Goal: Book appointment/travel/reservation

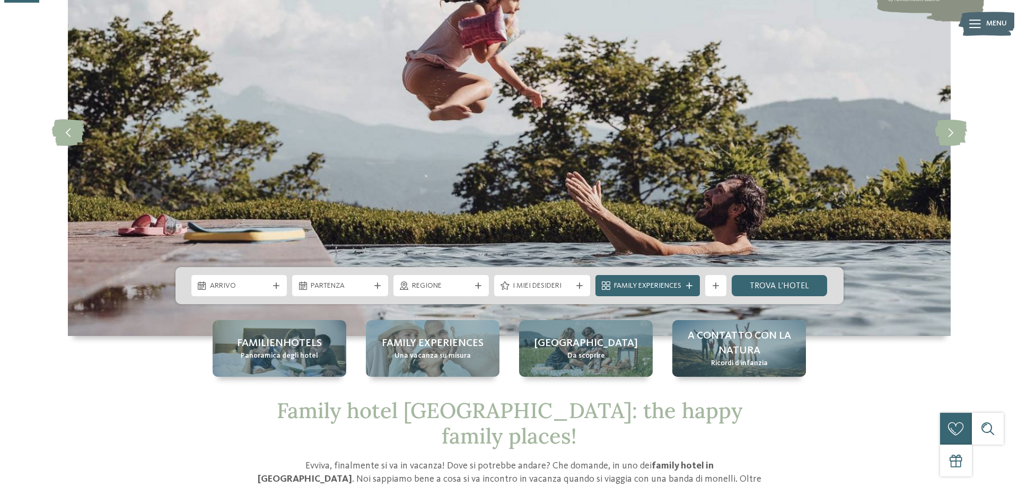
scroll to position [106, 0]
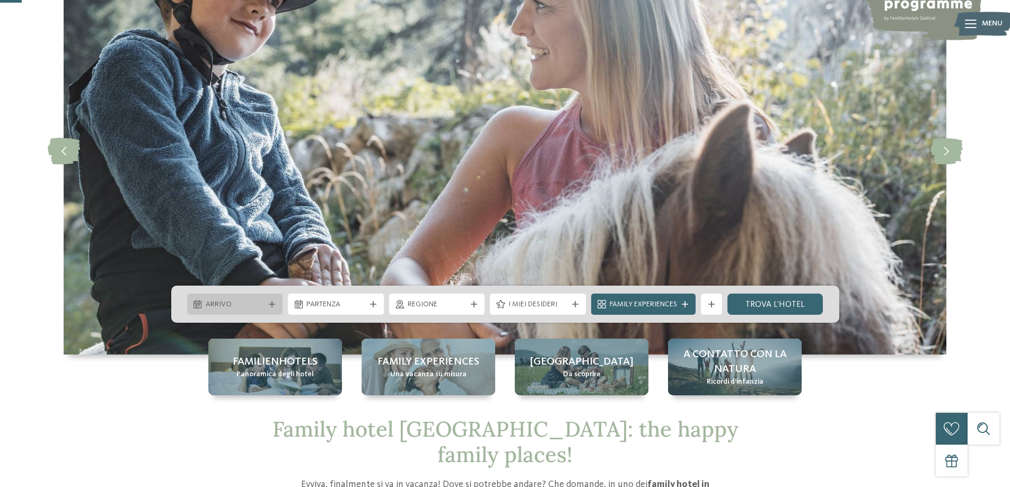
click at [275, 304] on icon at bounding box center [272, 304] width 6 height 6
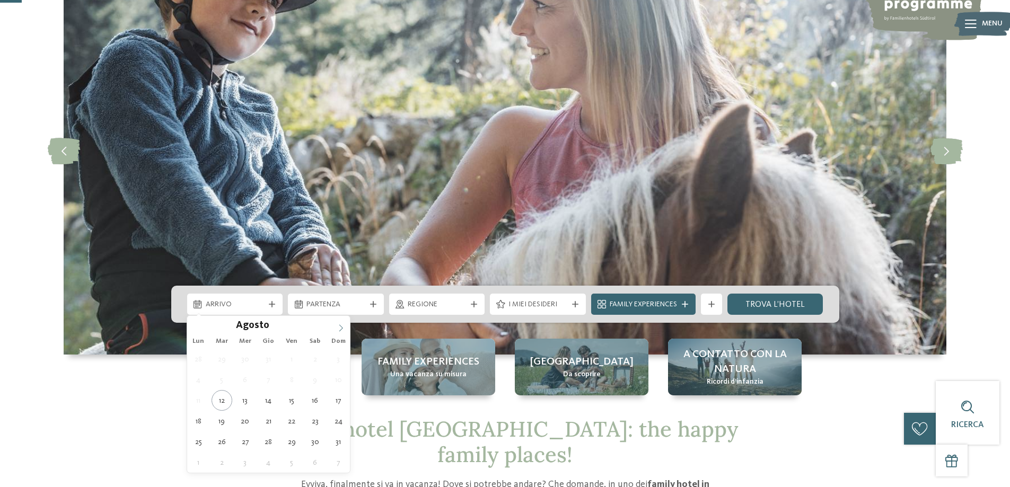
click at [345, 327] on icon at bounding box center [340, 328] width 7 height 7
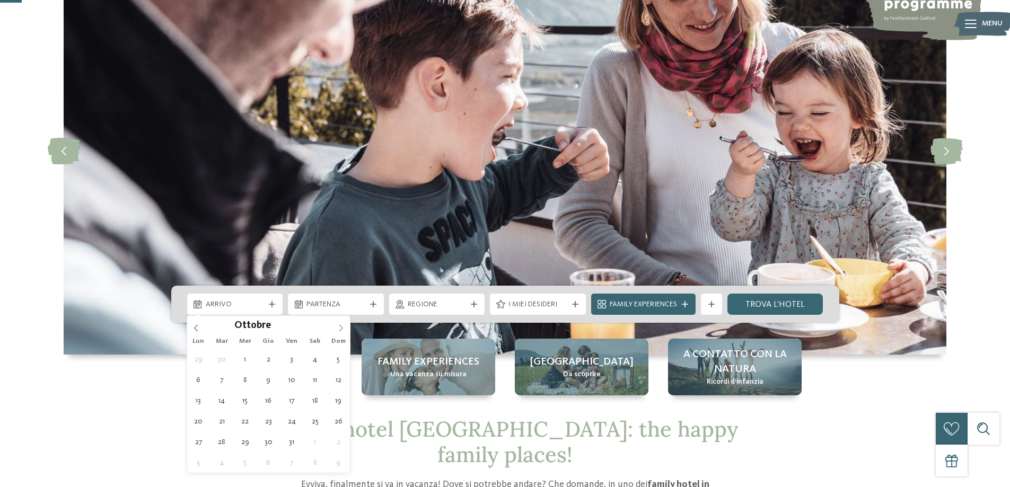
click at [344, 327] on icon at bounding box center [340, 328] width 7 height 7
type input "****"
click at [344, 327] on icon at bounding box center [340, 328] width 7 height 7
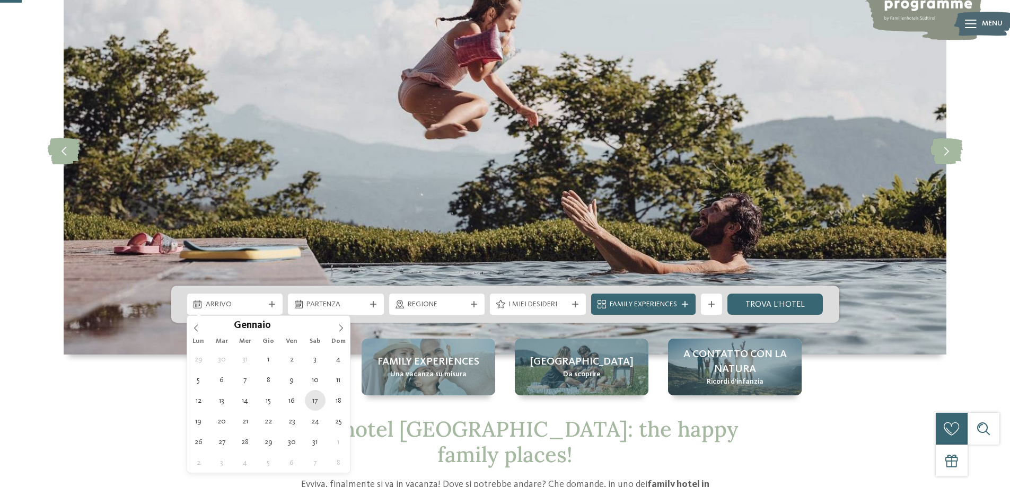
type div "17.01.2026"
type input "****"
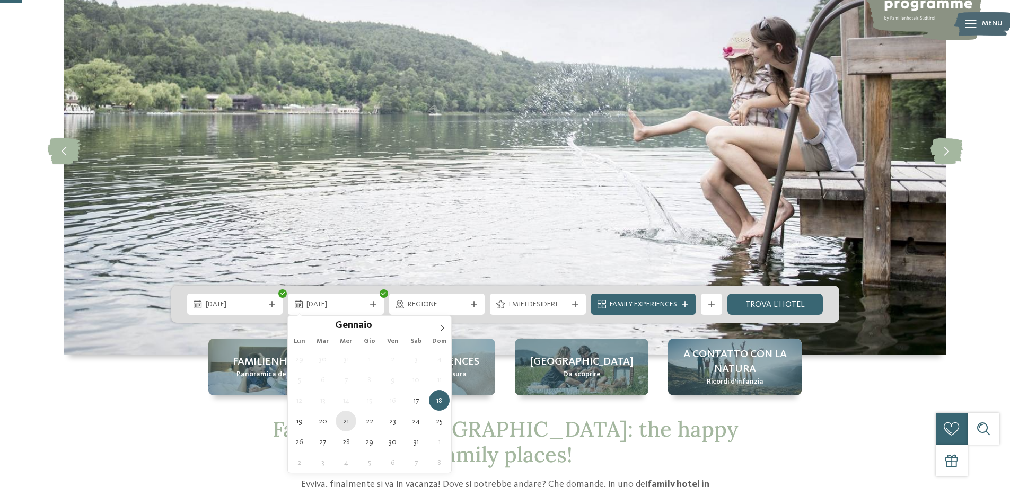
type div "21.01.2026"
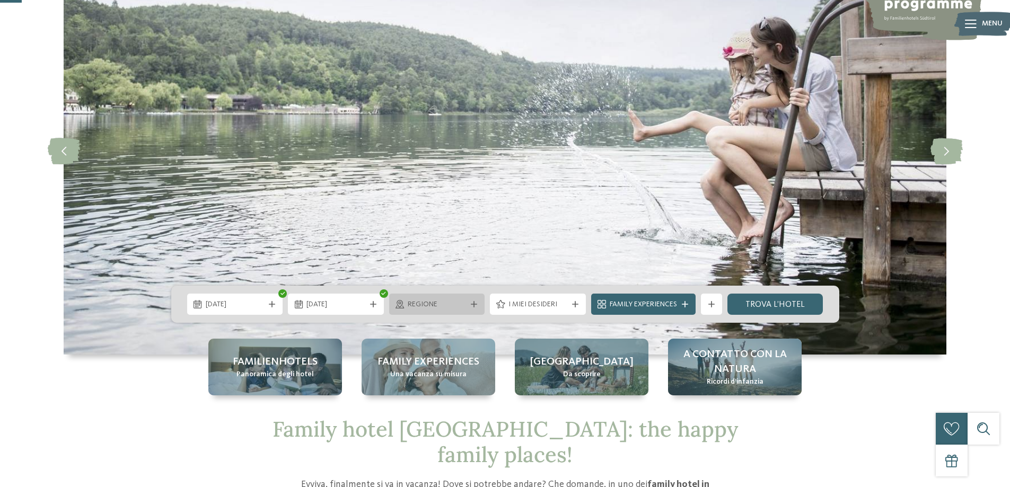
click at [480, 305] on div "Regione" at bounding box center [437, 304] width 96 height 21
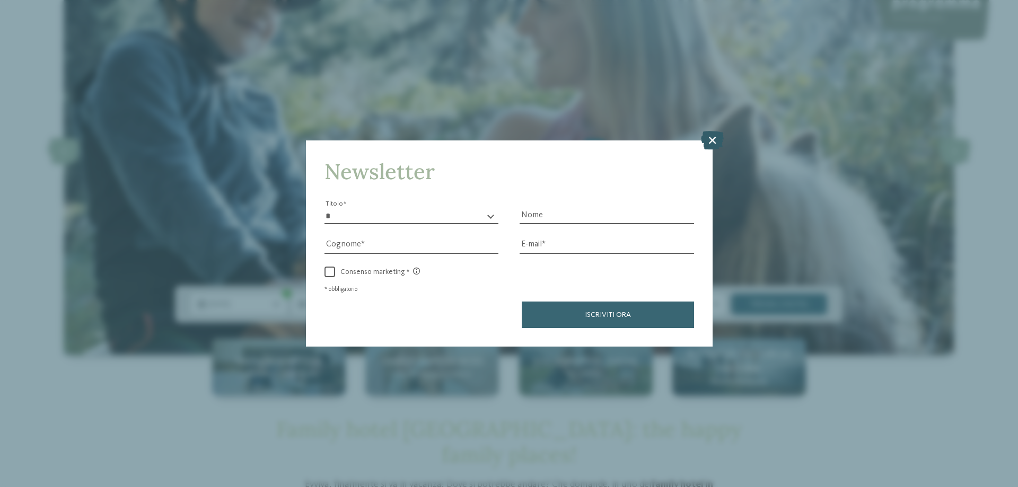
click at [711, 139] on icon at bounding box center [712, 140] width 23 height 19
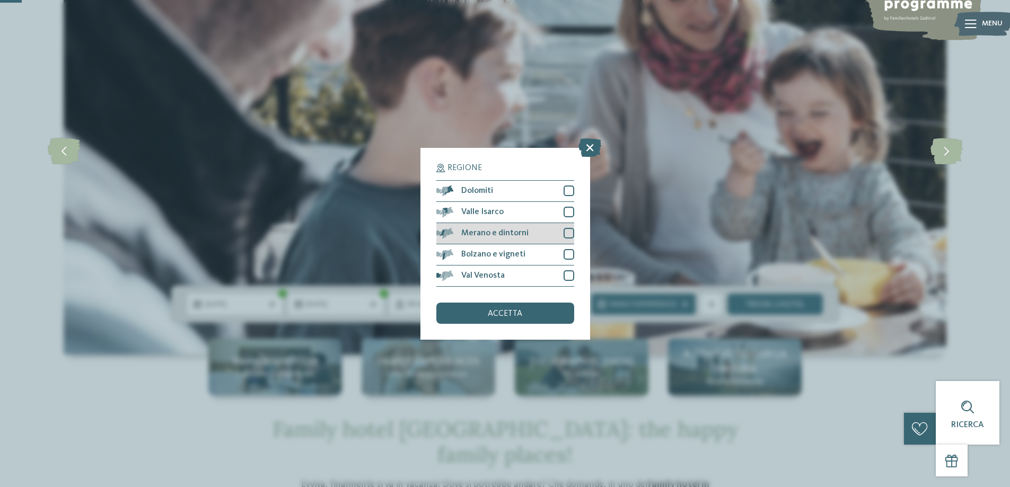
click at [572, 236] on div at bounding box center [569, 233] width 11 height 11
click at [568, 213] on div at bounding box center [569, 212] width 11 height 11
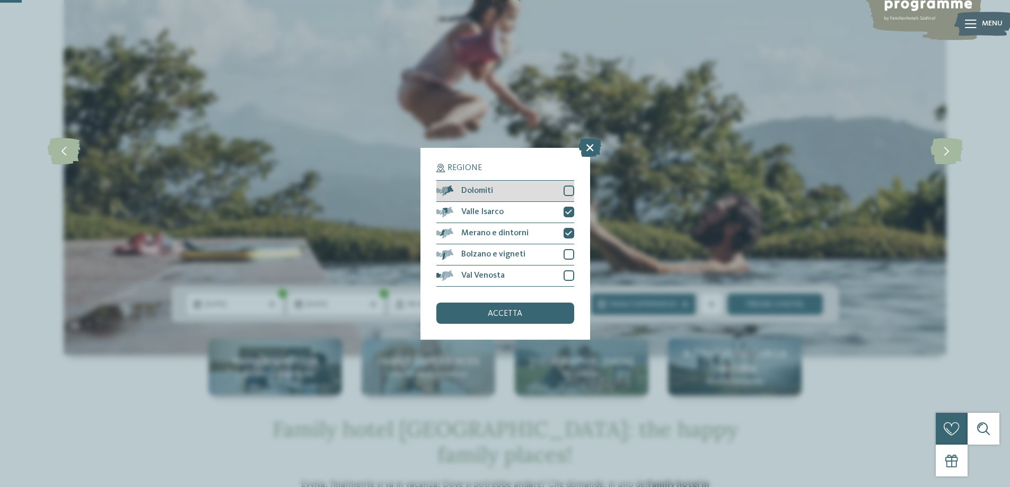
click at [568, 194] on div at bounding box center [569, 191] width 11 height 11
click at [515, 314] on span "accetta" at bounding box center [505, 314] width 34 height 8
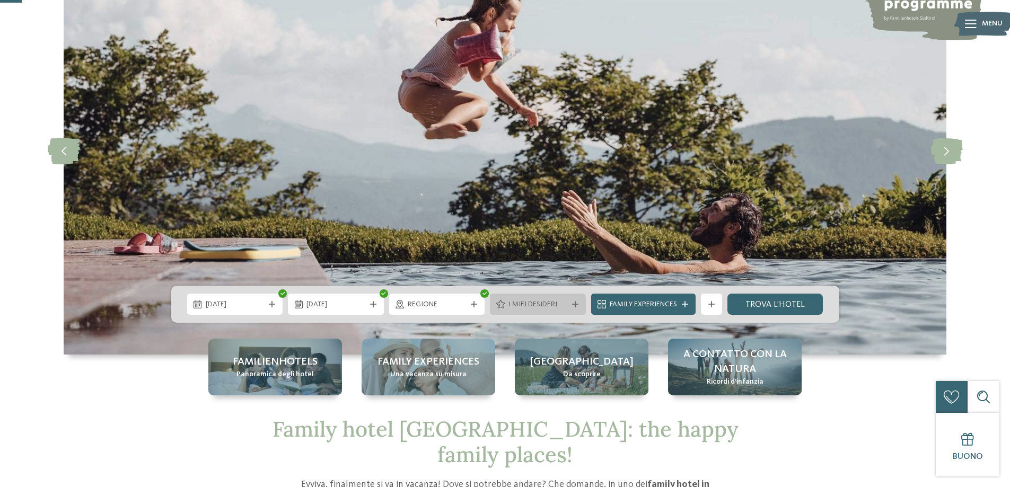
click at [576, 300] on div "I miei desideri" at bounding box center [538, 304] width 96 height 21
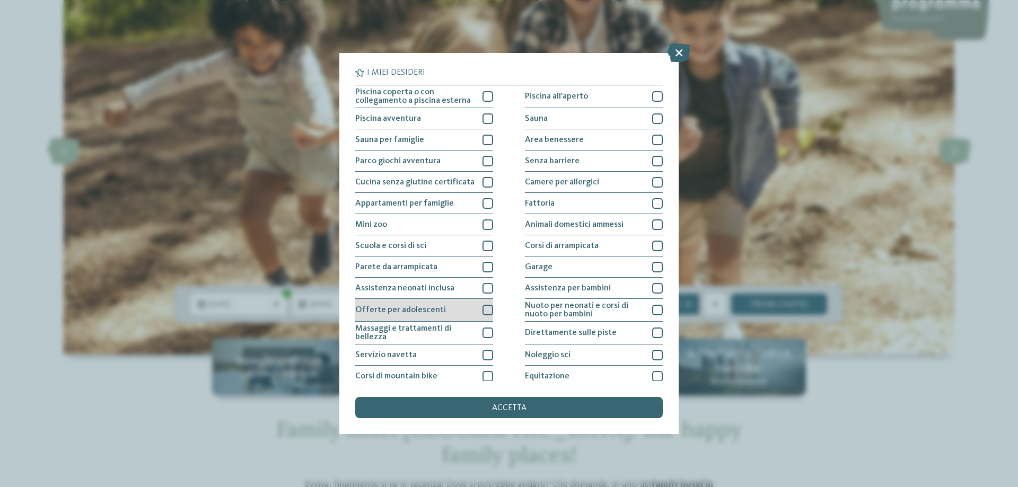
scroll to position [0, 0]
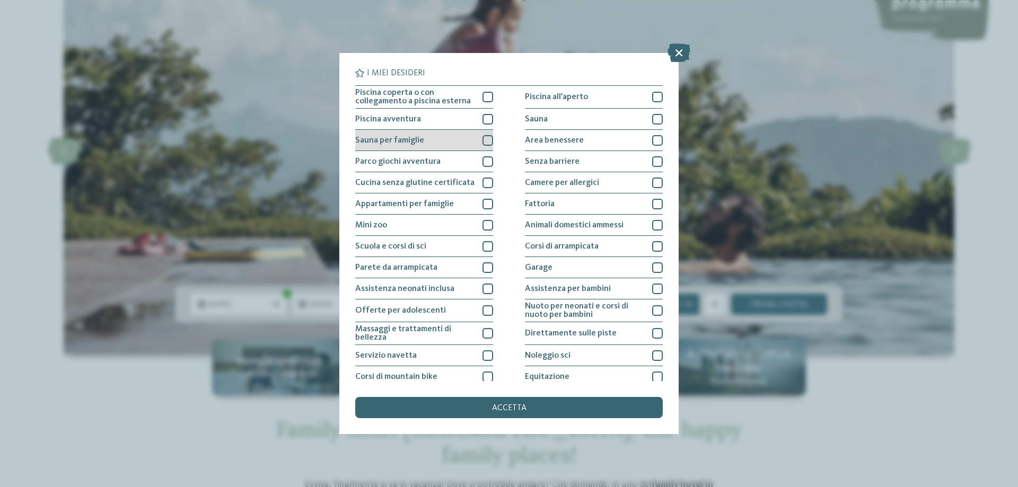
click at [484, 141] on div at bounding box center [488, 140] width 11 height 11
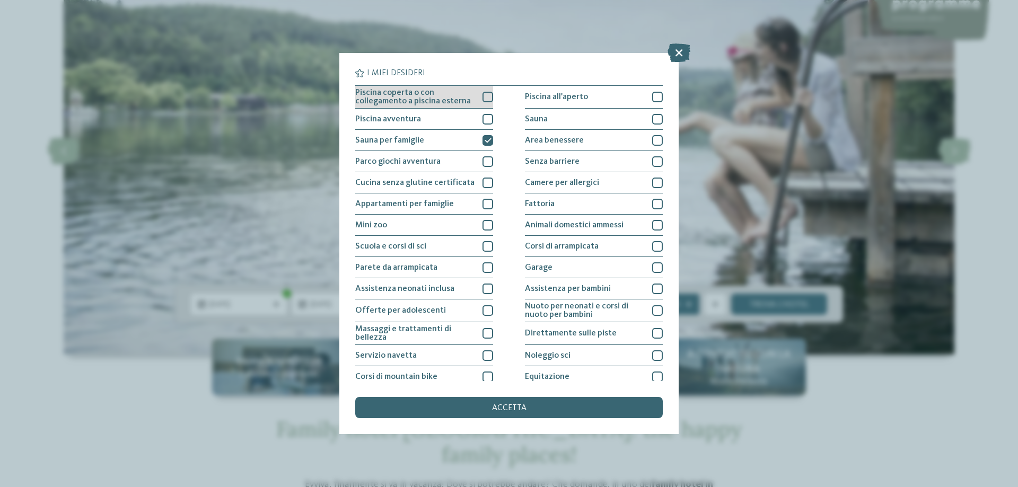
click at [484, 98] on div at bounding box center [488, 97] width 11 height 11
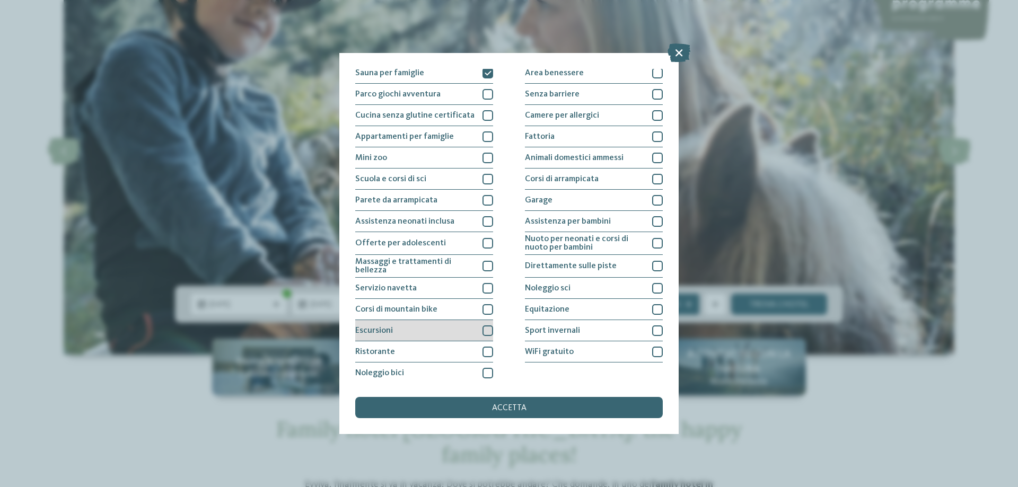
scroll to position [70, 0]
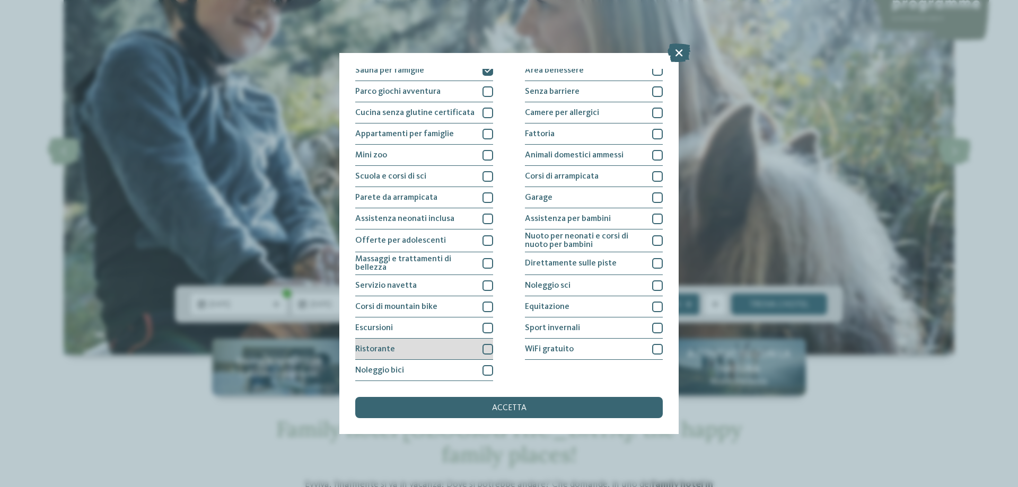
click at [483, 348] on div at bounding box center [488, 349] width 11 height 11
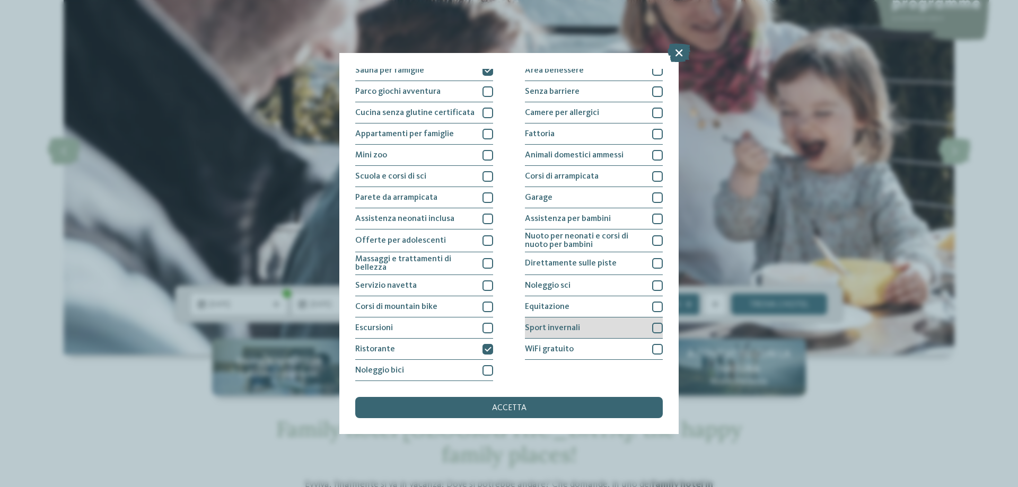
click at [653, 329] on div at bounding box center [657, 328] width 11 height 11
click at [652, 261] on div at bounding box center [657, 263] width 11 height 11
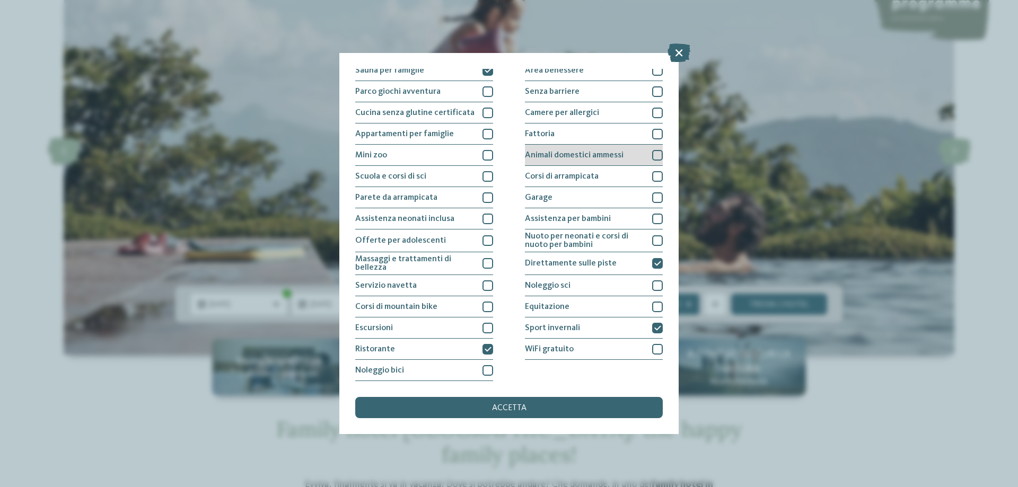
click at [653, 152] on div at bounding box center [657, 155] width 11 height 11
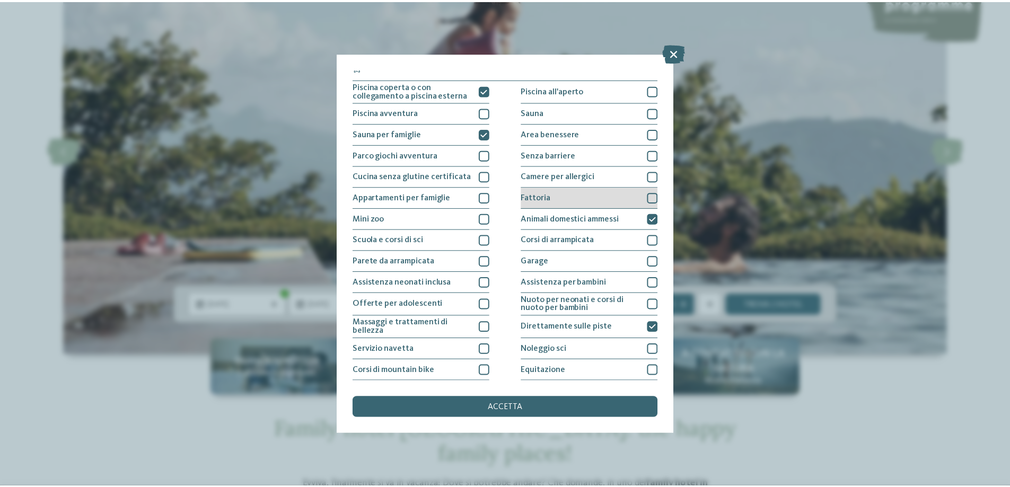
scroll to position [0, 0]
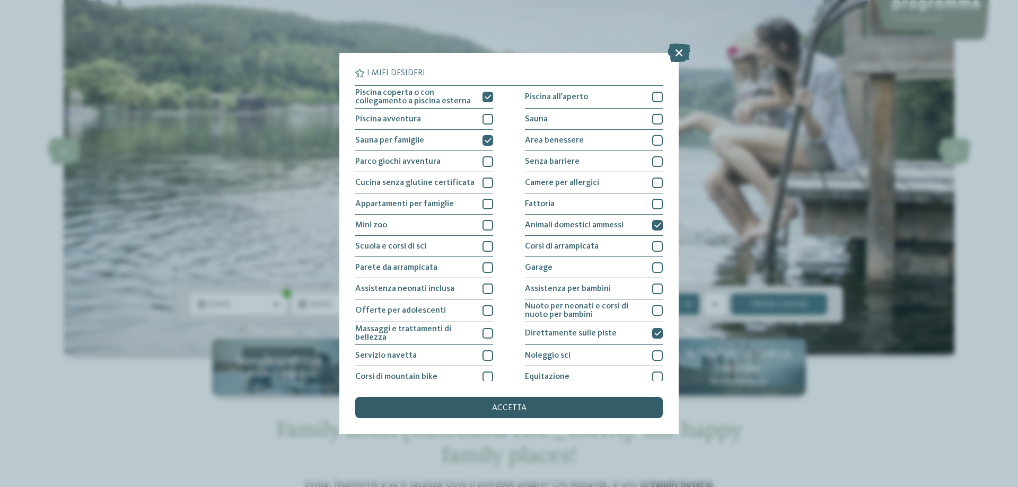
click at [529, 410] on div "accetta" at bounding box center [509, 407] width 308 height 21
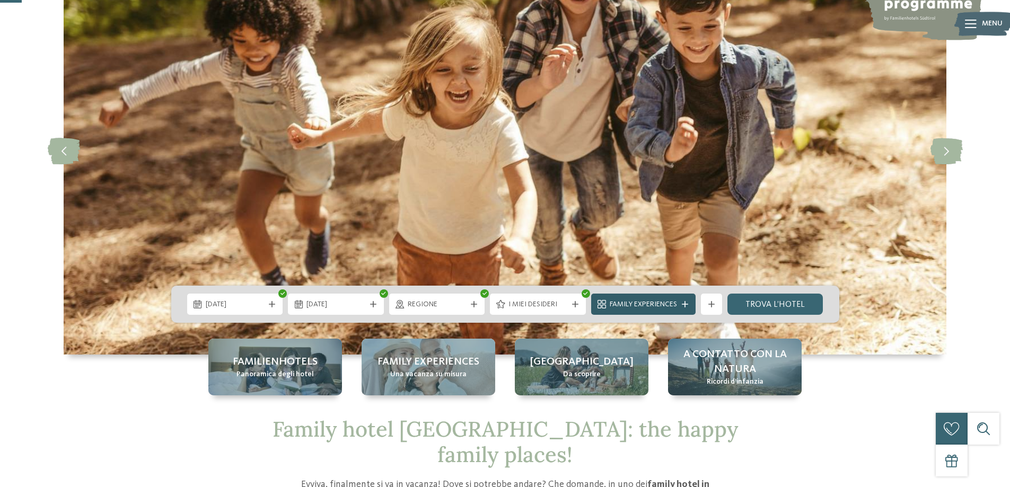
click at [686, 308] on div "Family Experiences" at bounding box center [643, 304] width 104 height 21
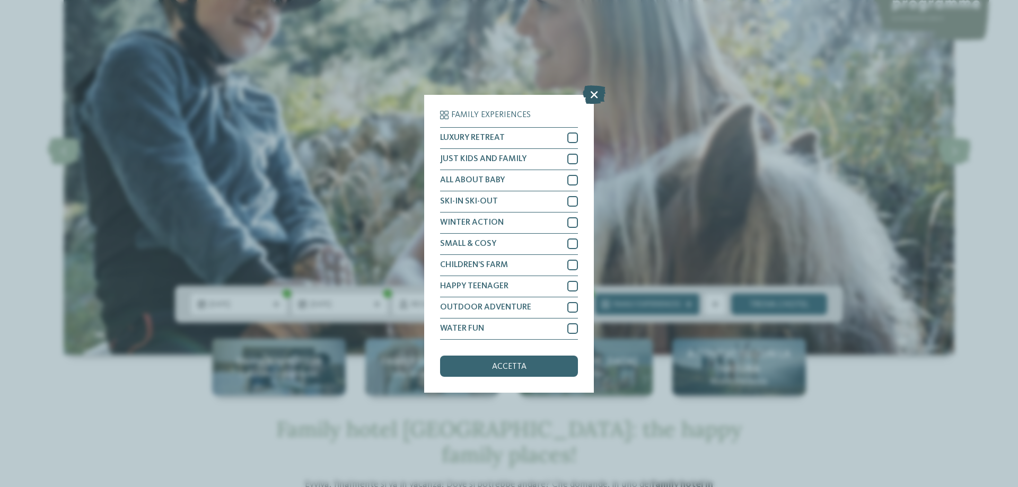
click at [597, 91] on icon at bounding box center [594, 94] width 23 height 19
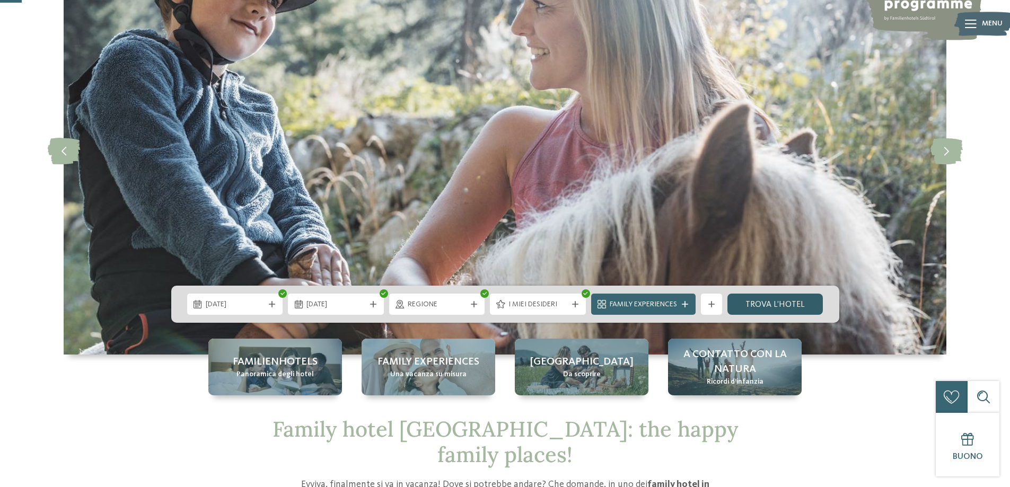
click at [807, 306] on link "trova l’hotel" at bounding box center [775, 304] width 96 height 21
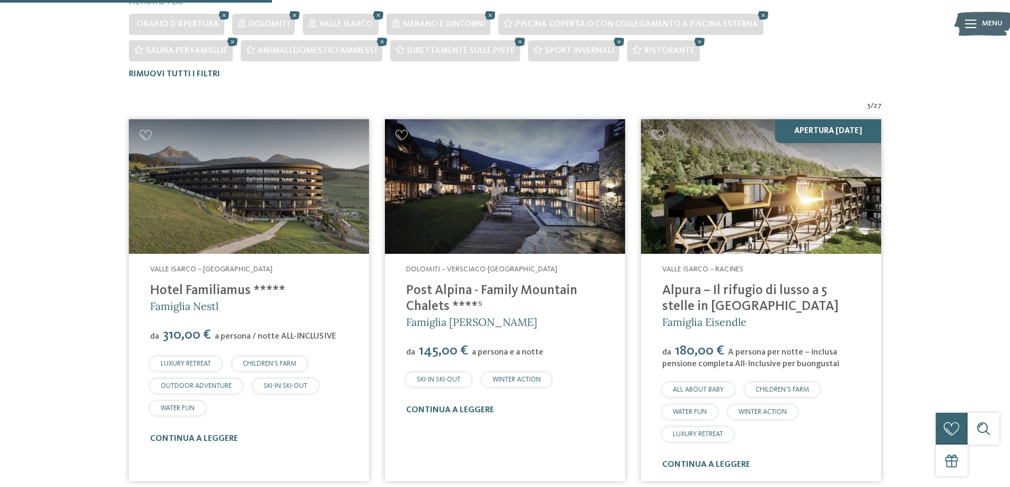
scroll to position [374, 0]
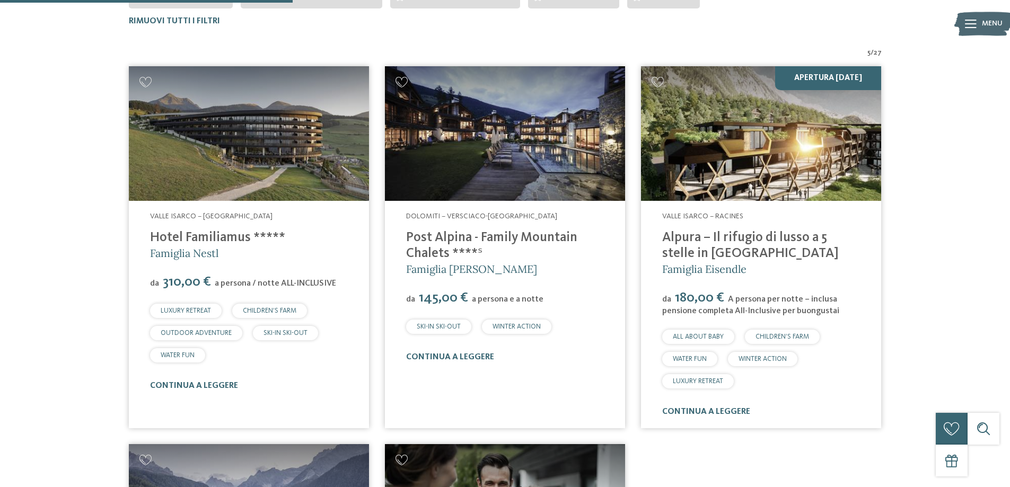
click at [525, 166] on img at bounding box center [505, 133] width 240 height 135
click at [586, 370] on div "Dolomiti – Versciaco-[GEOGRAPHIC_DATA] Post Alpina - Family Mountain Chalets **…" at bounding box center [505, 287] width 240 height 172
click at [475, 355] on link "continua a leggere" at bounding box center [450, 357] width 88 height 8
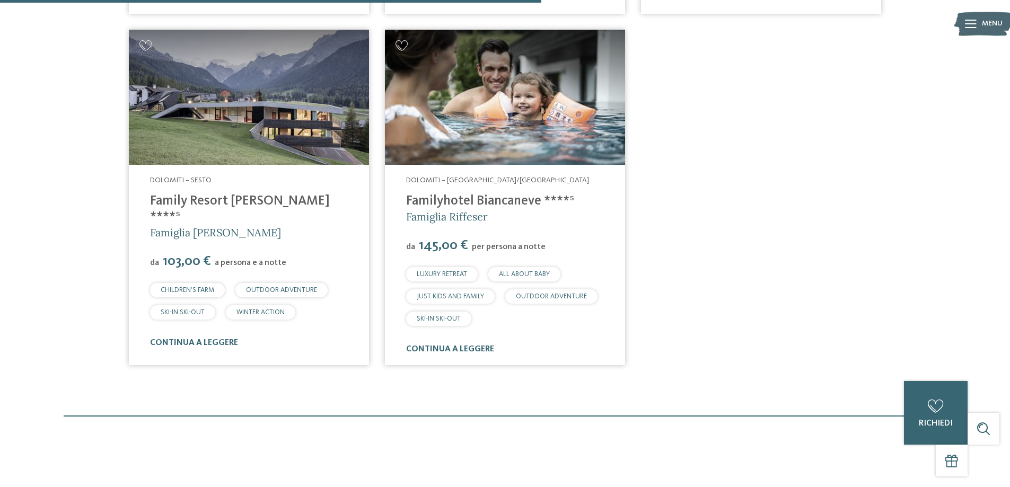
scroll to position [692, 0]
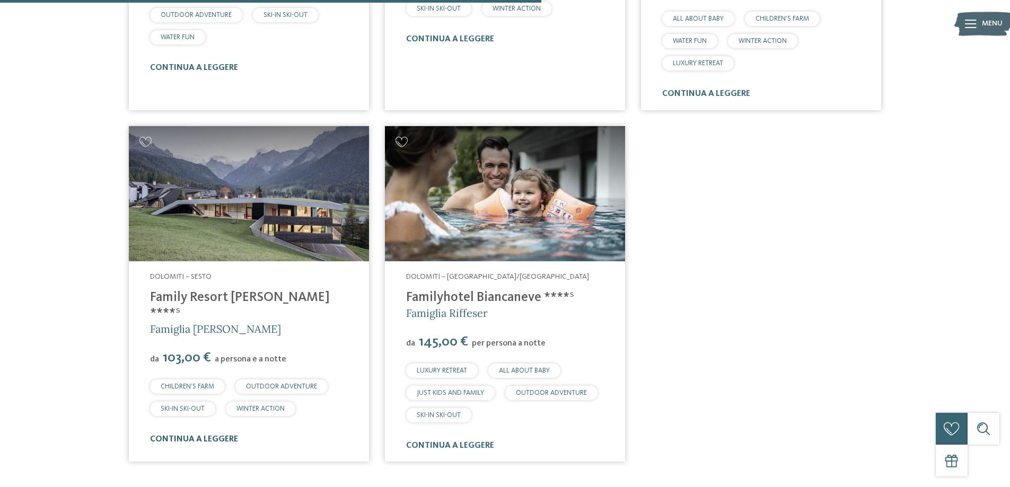
click at [211, 435] on link "continua a leggere" at bounding box center [194, 439] width 88 height 8
click at [509, 233] on img at bounding box center [505, 193] width 240 height 135
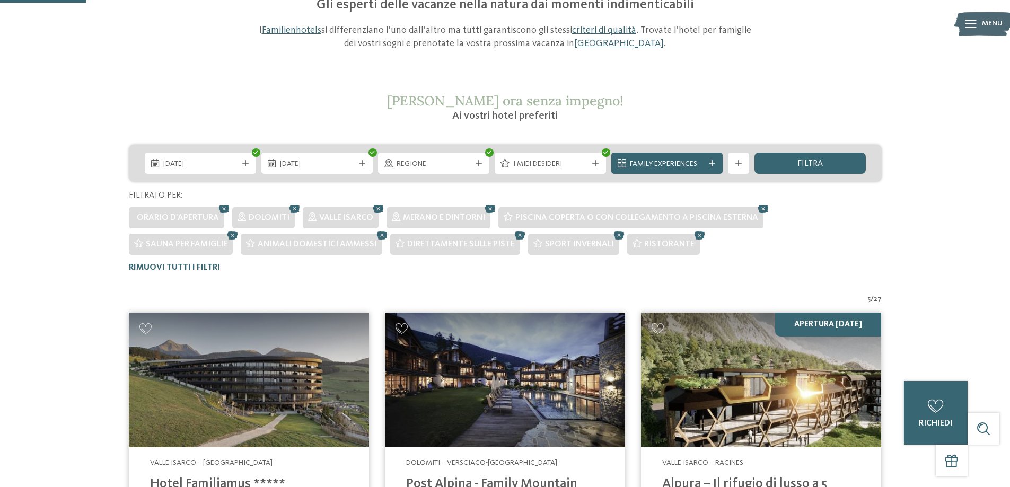
scroll to position [109, 0]
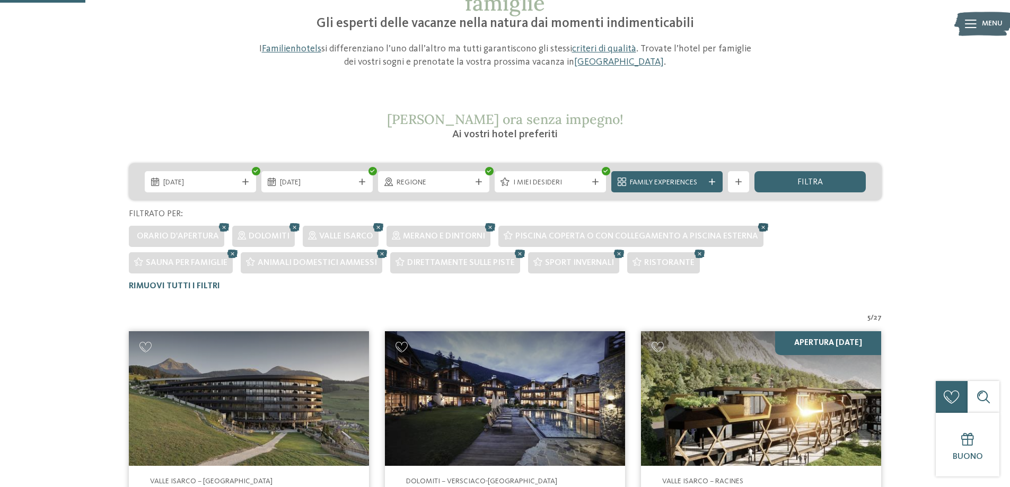
click at [759, 228] on icon at bounding box center [764, 228] width 16 height 14
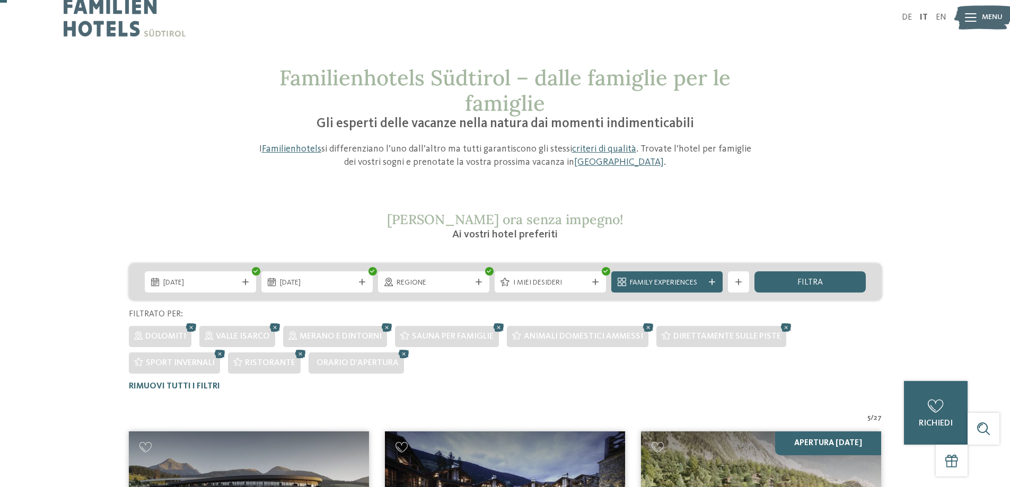
scroll to position [0, 0]
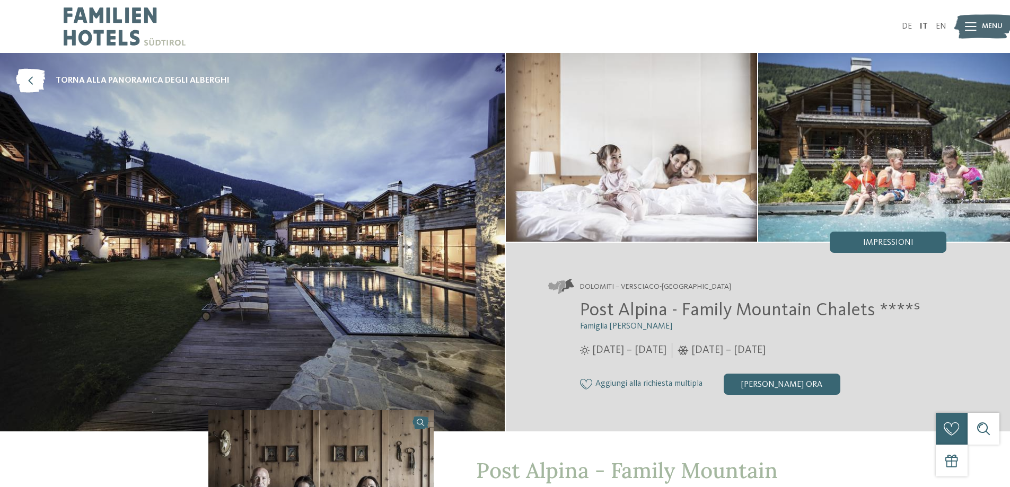
click at [904, 190] on img at bounding box center [884, 147] width 252 height 189
click at [870, 245] on span "Impressioni" at bounding box center [888, 243] width 50 height 8
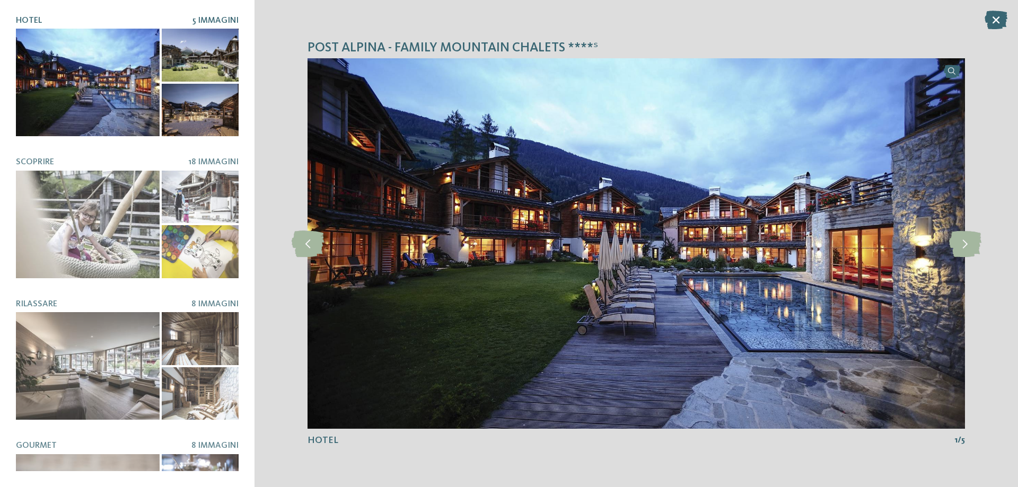
click at [204, 70] on div at bounding box center [200, 55] width 77 height 53
click at [183, 110] on div at bounding box center [200, 110] width 77 height 53
click at [190, 116] on div at bounding box center [200, 110] width 77 height 53
click at [32, 21] on span "Hotel" at bounding box center [29, 20] width 26 height 8
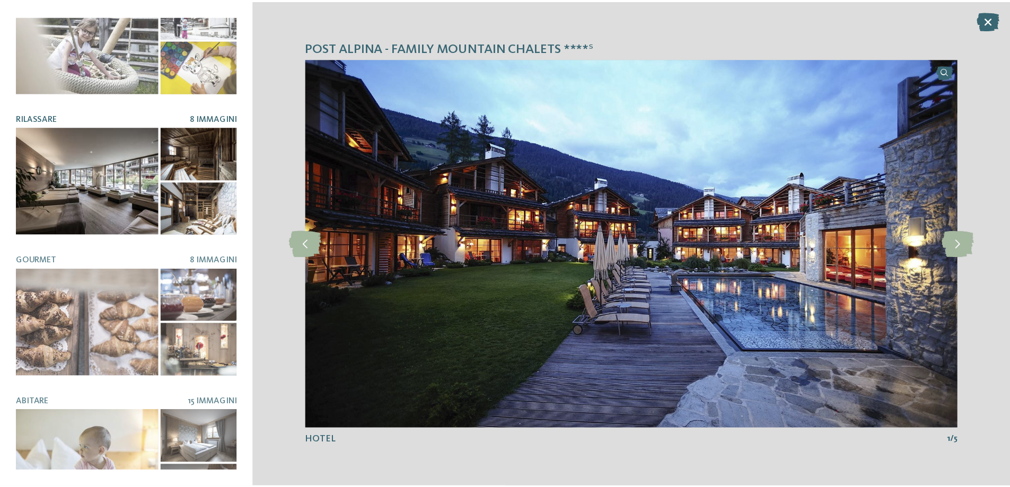
scroll to position [220, 0]
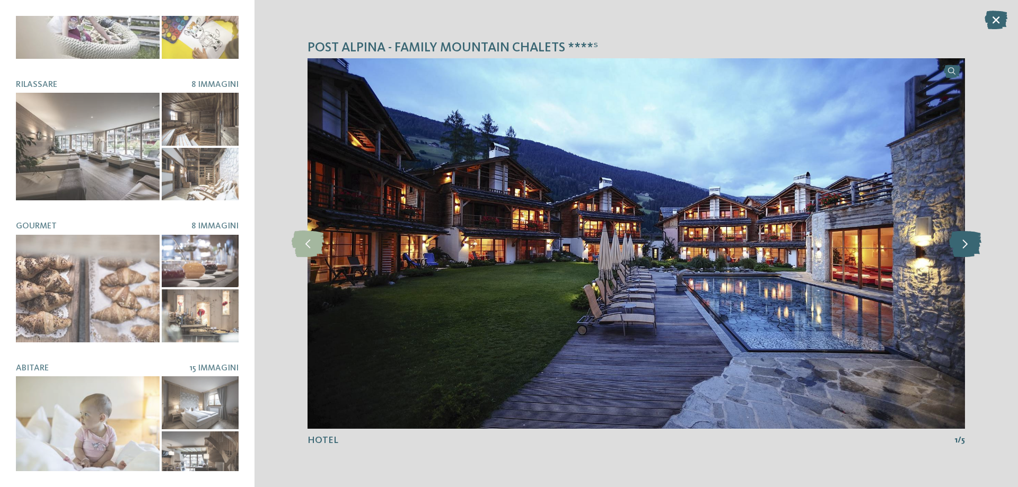
click at [958, 246] on icon at bounding box center [965, 244] width 32 height 27
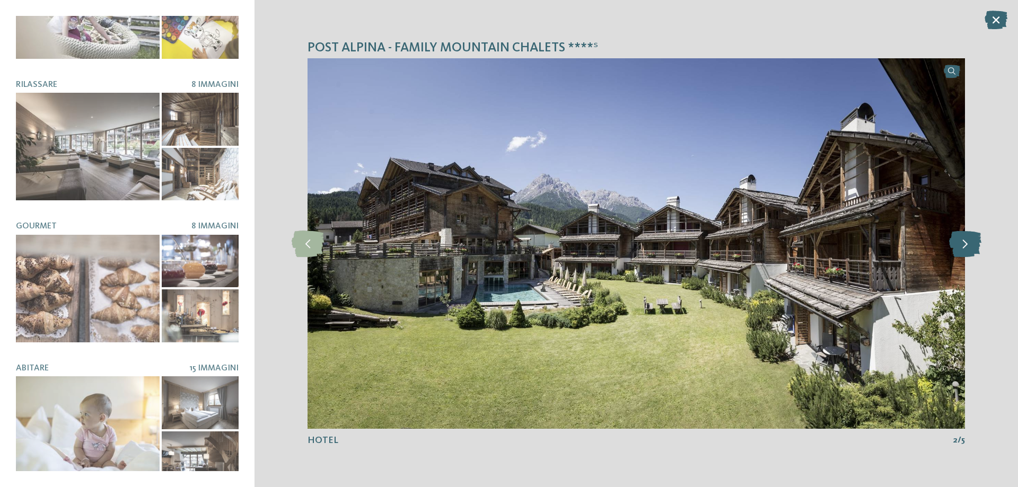
click at [956, 246] on icon at bounding box center [965, 244] width 32 height 27
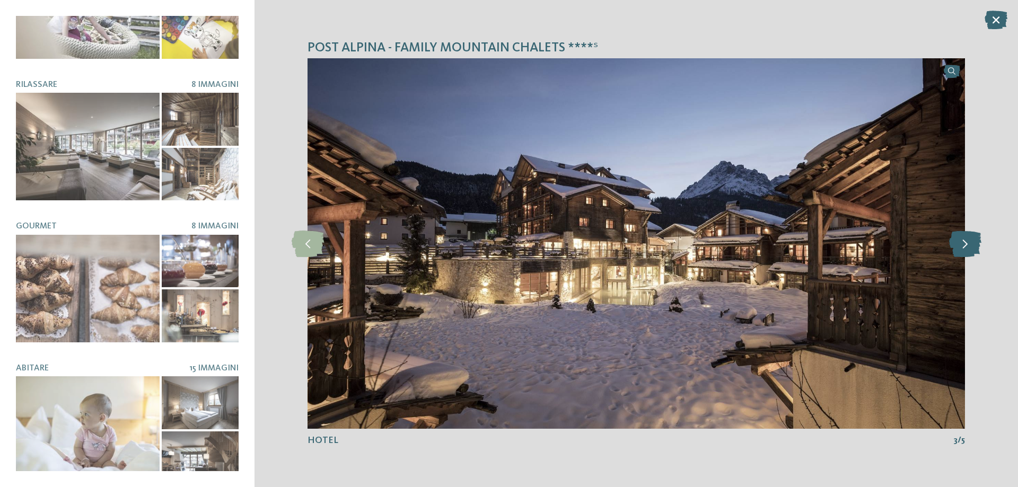
click at [956, 246] on icon at bounding box center [965, 244] width 32 height 27
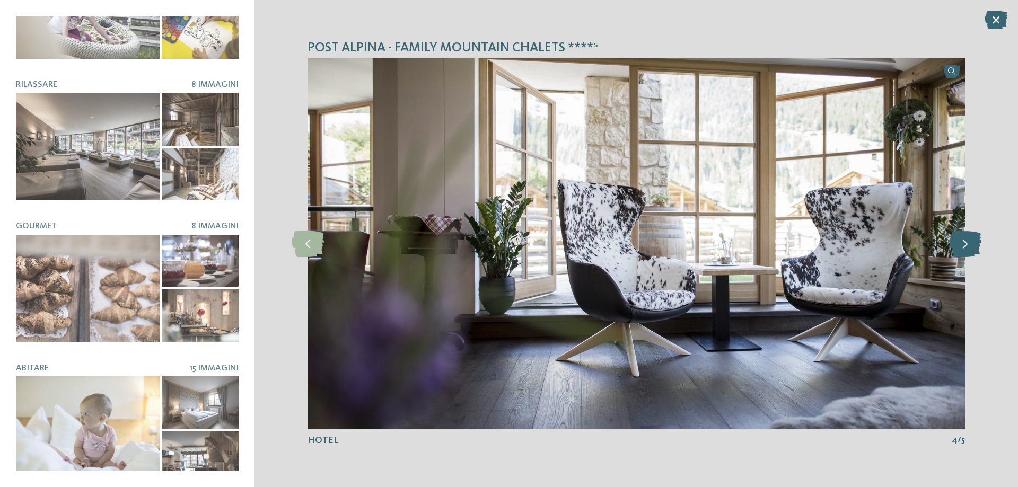
click at [956, 246] on icon at bounding box center [965, 244] width 32 height 27
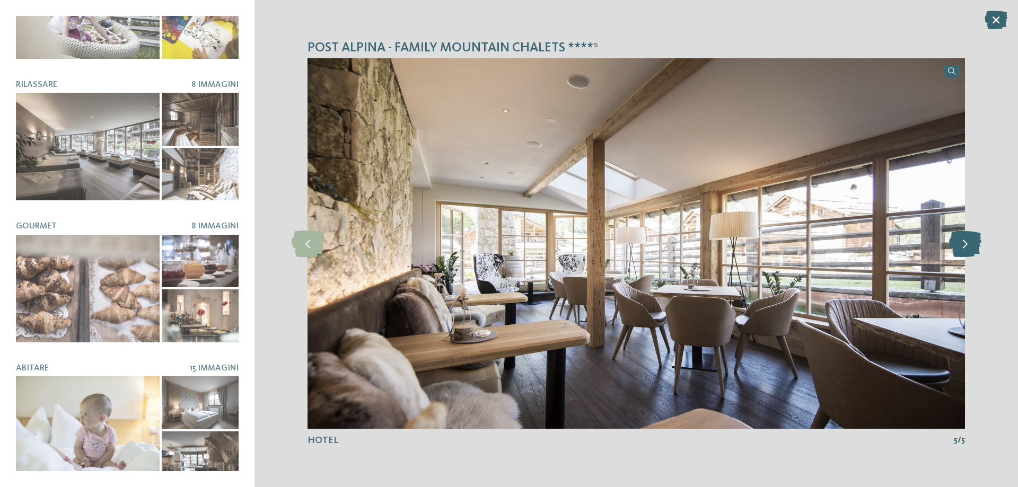
click at [956, 246] on icon at bounding box center [965, 244] width 32 height 27
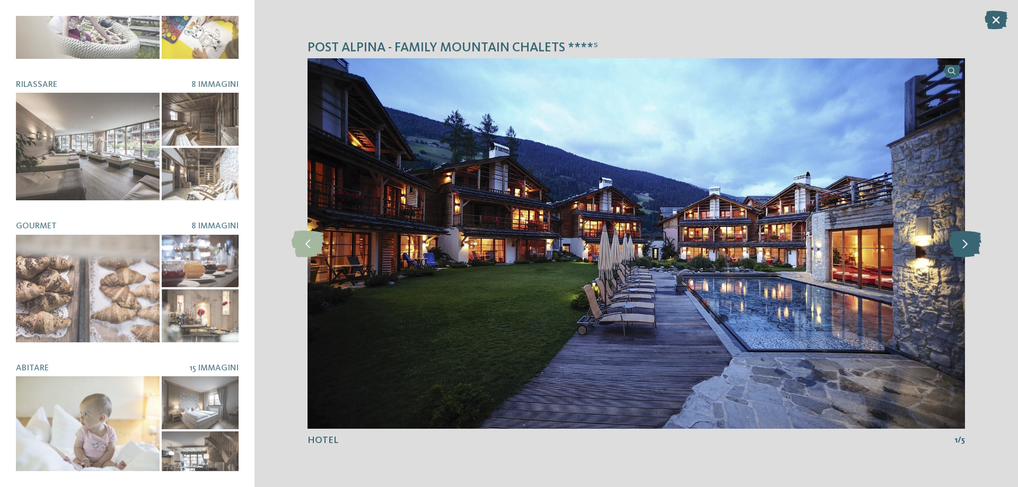
click at [956, 246] on icon at bounding box center [965, 244] width 32 height 27
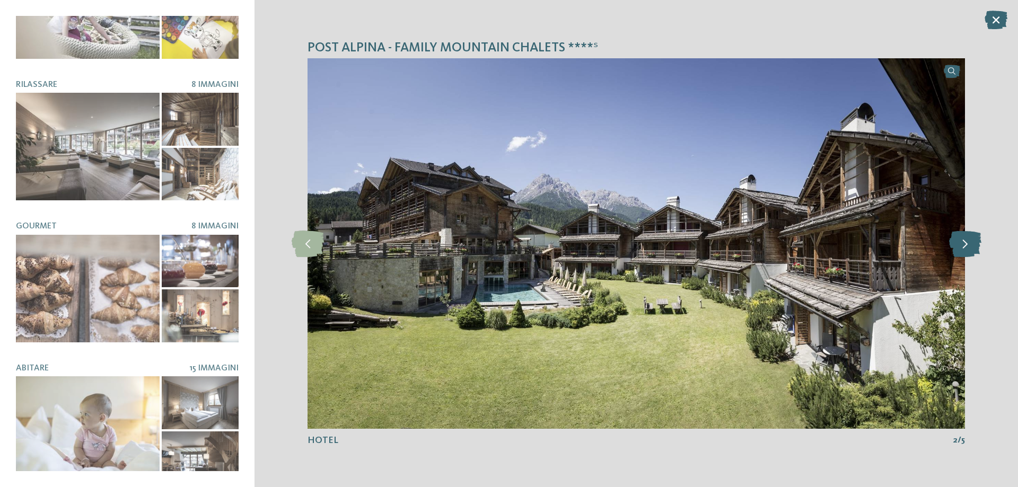
click at [956, 246] on icon at bounding box center [965, 244] width 32 height 27
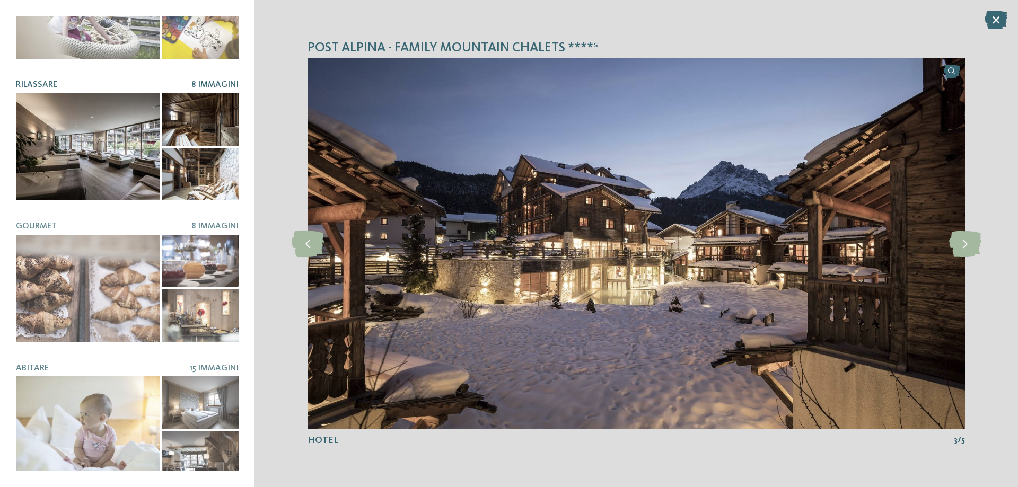
click at [25, 81] on span "Rilassare" at bounding box center [36, 85] width 41 height 8
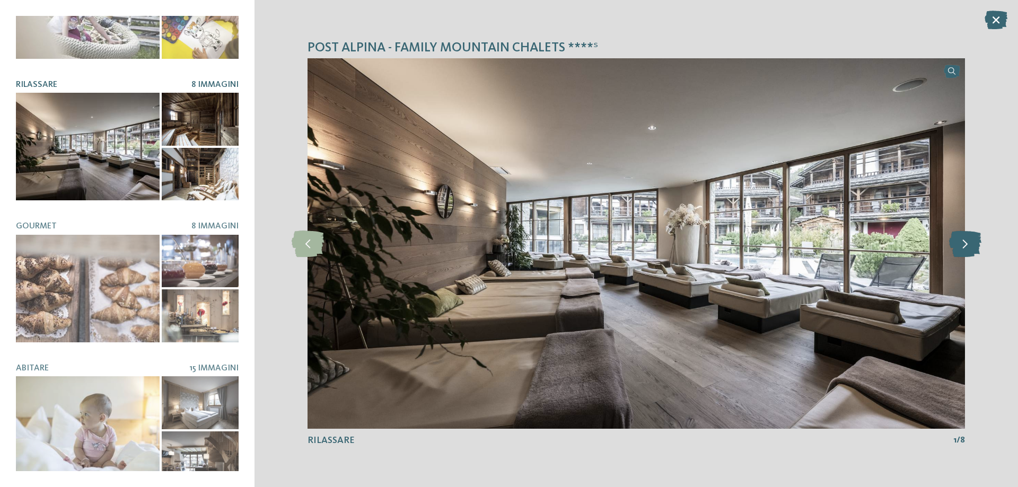
click at [966, 247] on icon at bounding box center [965, 244] width 32 height 27
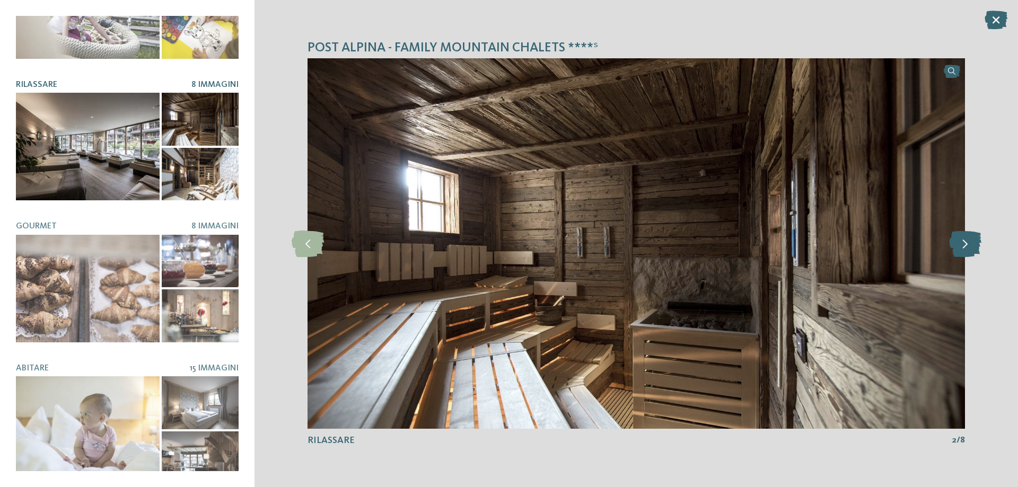
click at [966, 247] on icon at bounding box center [965, 244] width 32 height 27
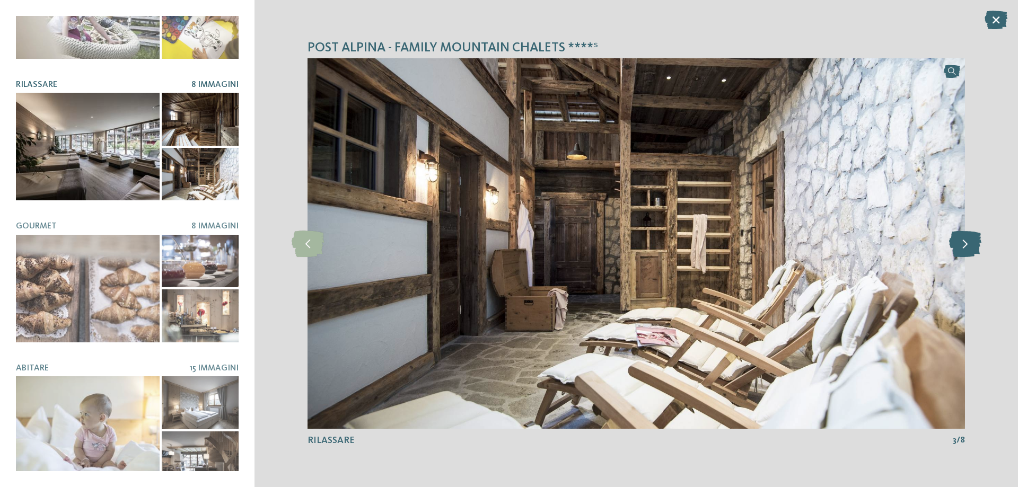
click at [966, 247] on icon at bounding box center [965, 244] width 32 height 27
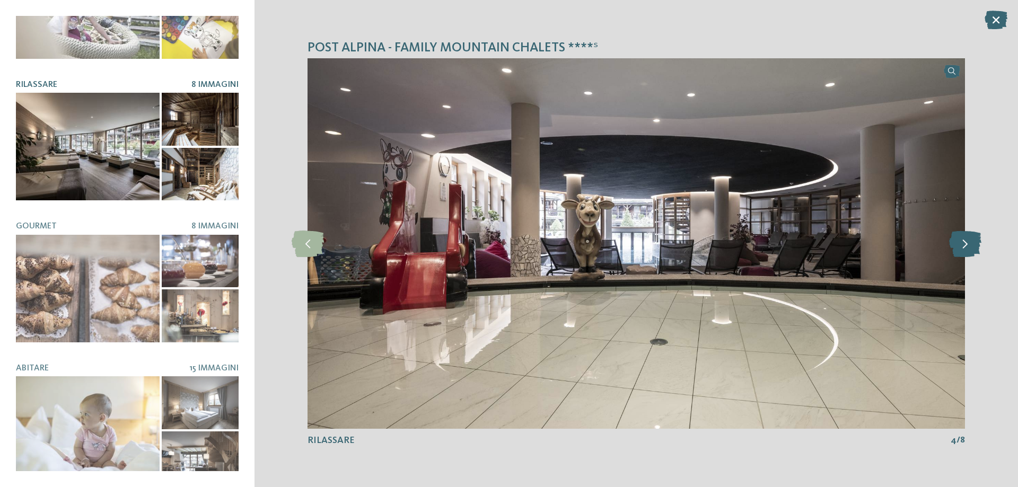
click at [966, 247] on icon at bounding box center [965, 244] width 32 height 27
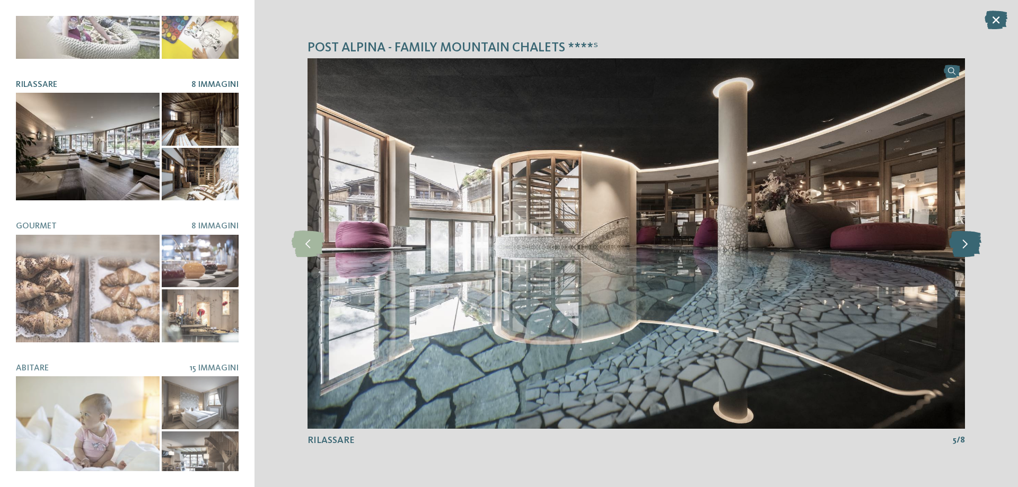
click at [966, 247] on icon at bounding box center [965, 244] width 32 height 27
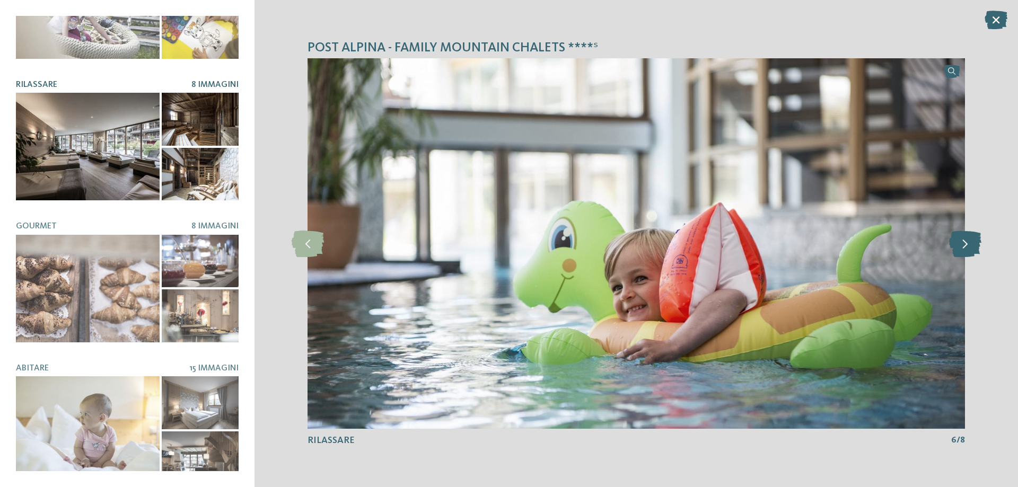
click at [966, 247] on icon at bounding box center [965, 244] width 32 height 27
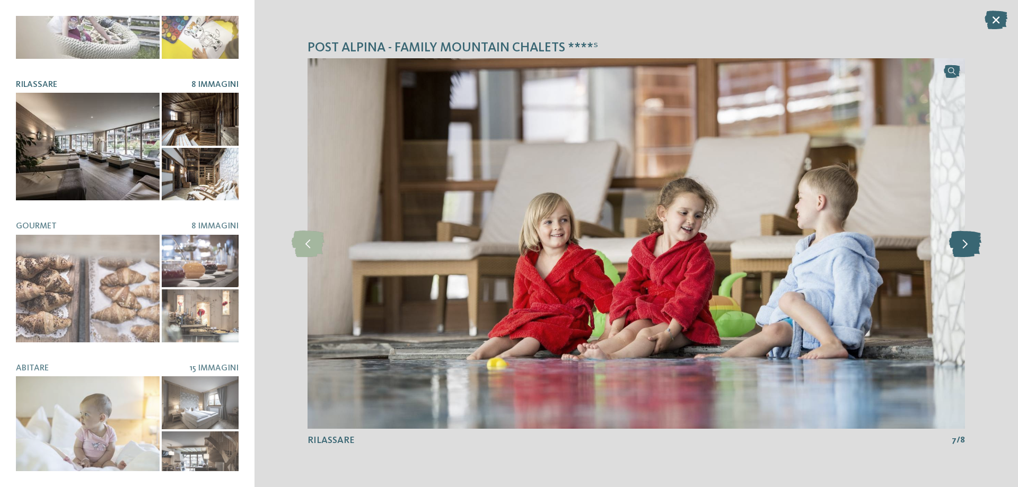
click at [966, 247] on icon at bounding box center [965, 244] width 32 height 27
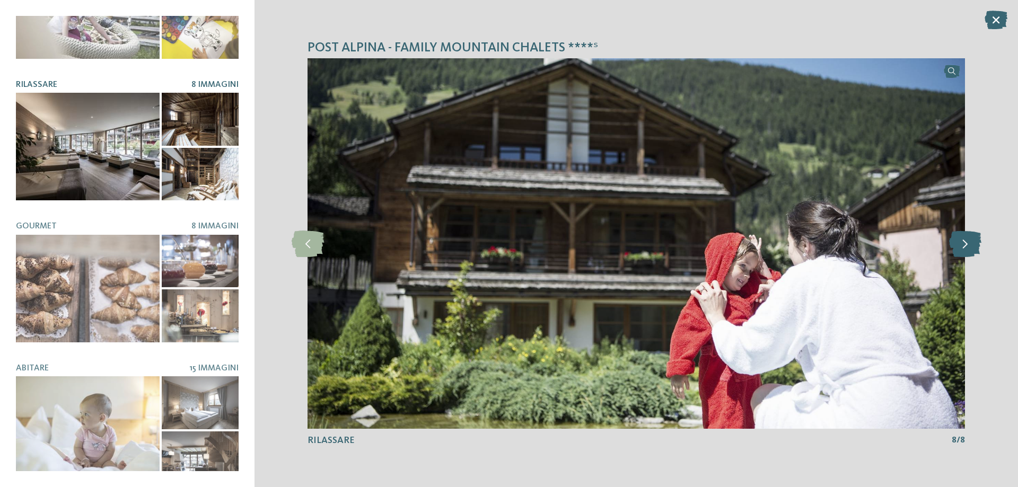
click at [966, 247] on icon at bounding box center [965, 244] width 32 height 27
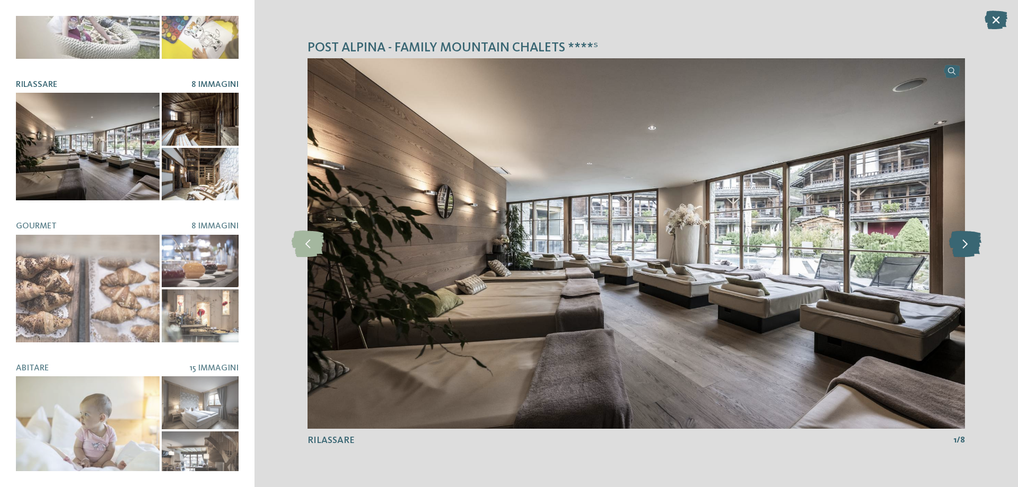
click at [966, 247] on icon at bounding box center [965, 244] width 32 height 27
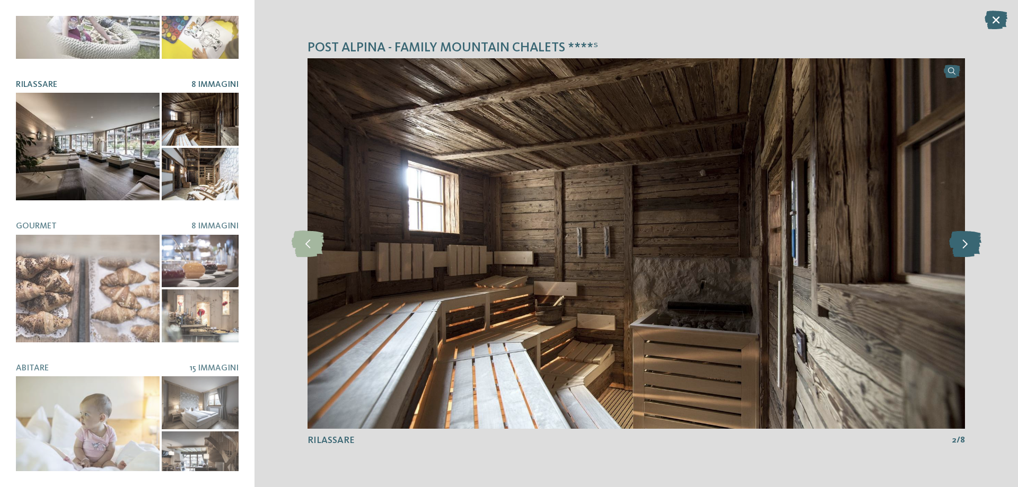
click at [966, 247] on icon at bounding box center [965, 244] width 32 height 27
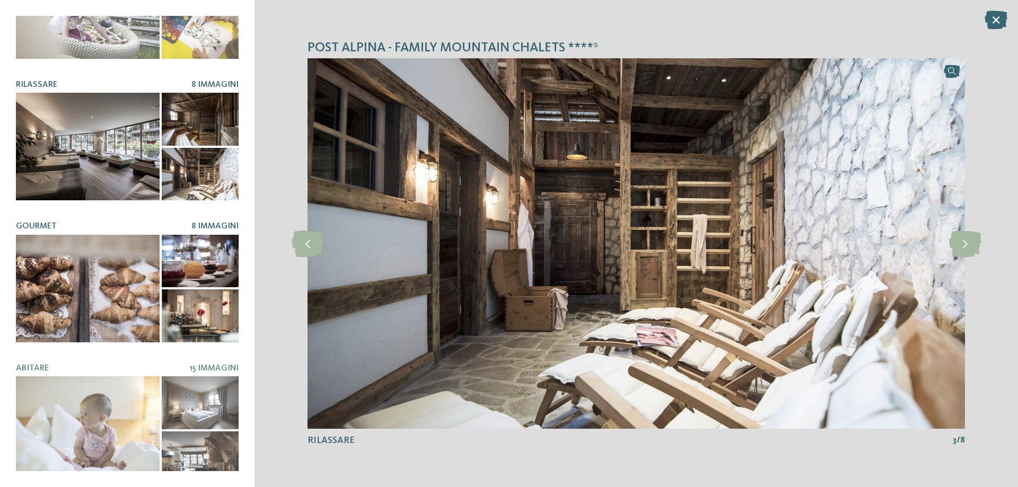
click at [36, 222] on span "Gourmet" at bounding box center [36, 226] width 41 height 8
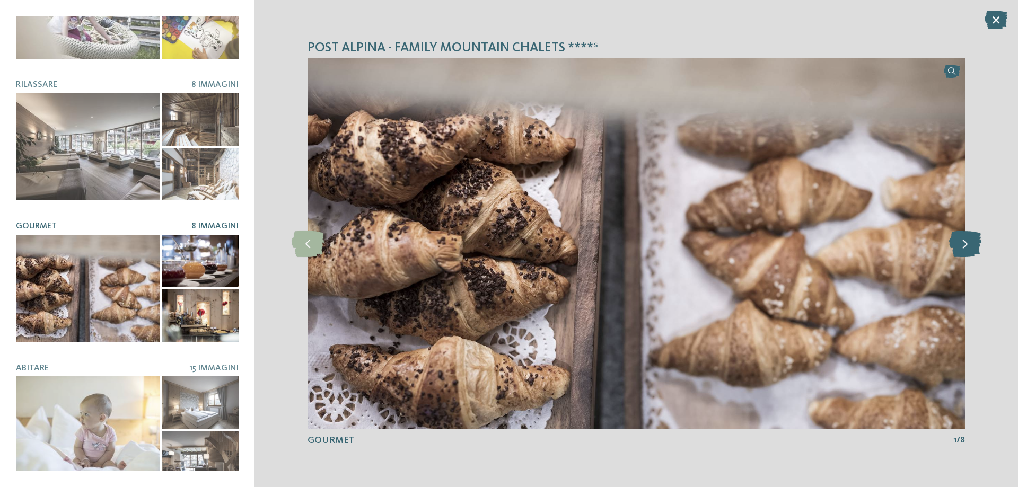
click at [966, 242] on icon at bounding box center [965, 244] width 32 height 27
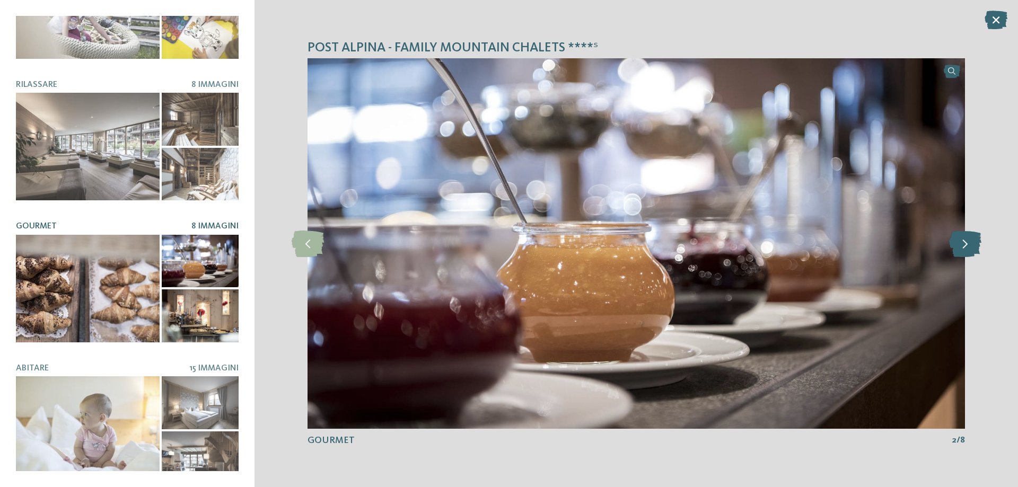
click at [966, 242] on icon at bounding box center [965, 244] width 32 height 27
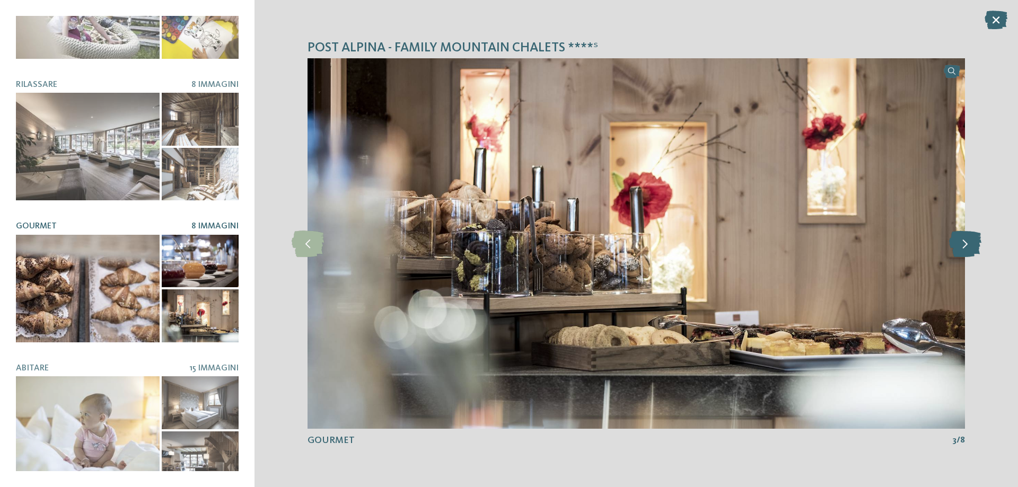
click at [966, 242] on icon at bounding box center [965, 244] width 32 height 27
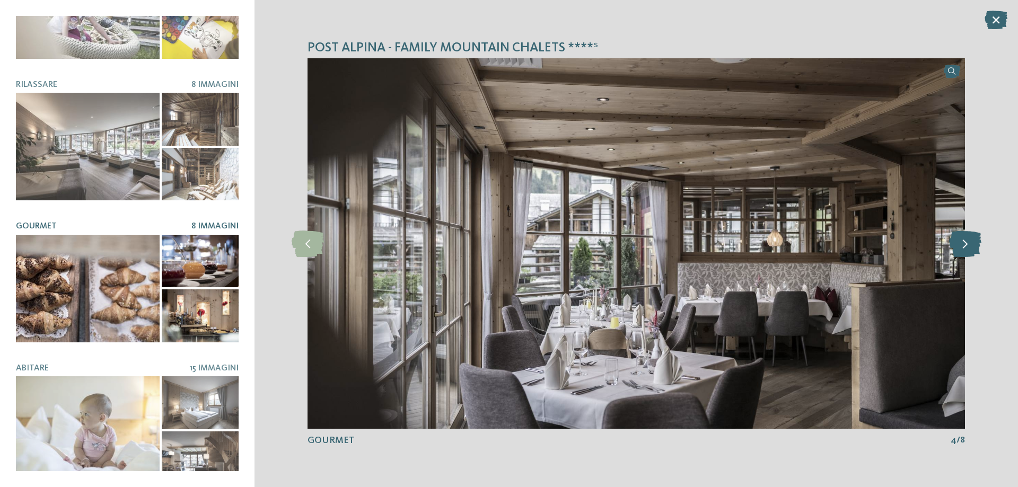
click at [966, 243] on icon at bounding box center [965, 244] width 32 height 27
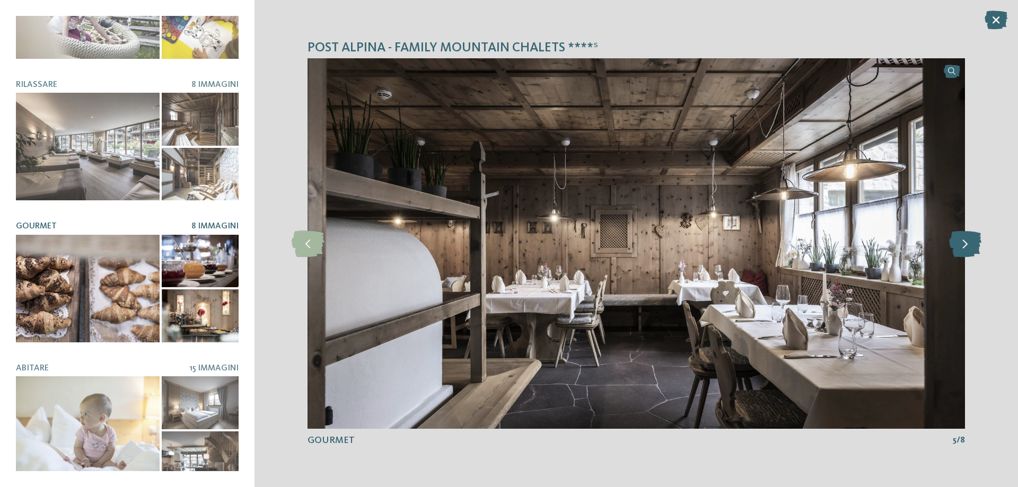
click at [966, 243] on icon at bounding box center [965, 244] width 32 height 27
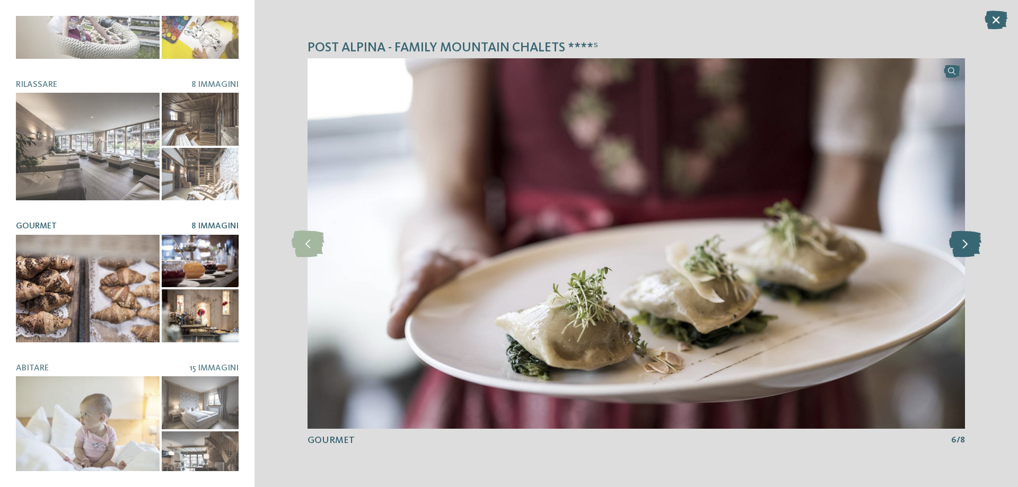
click at [966, 243] on icon at bounding box center [965, 244] width 32 height 27
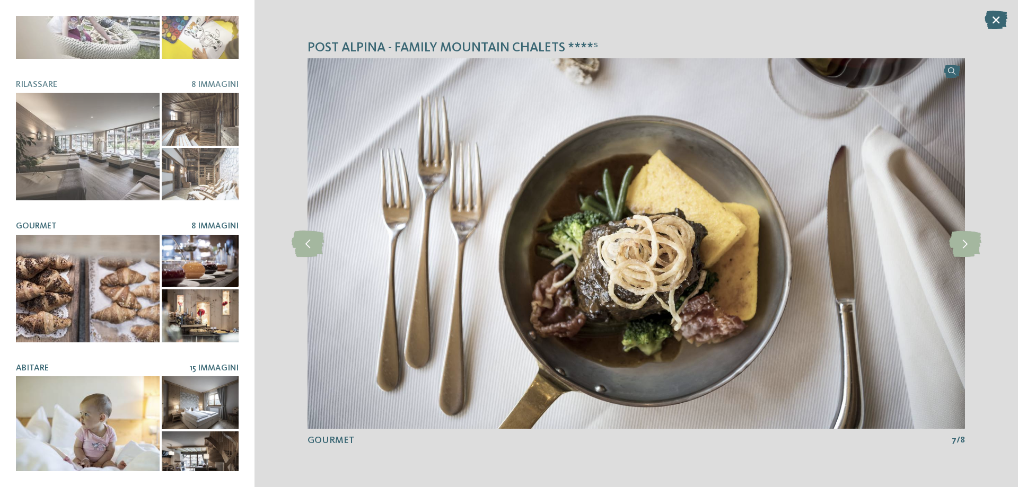
click at [33, 364] on span "Abitare" at bounding box center [32, 368] width 33 height 8
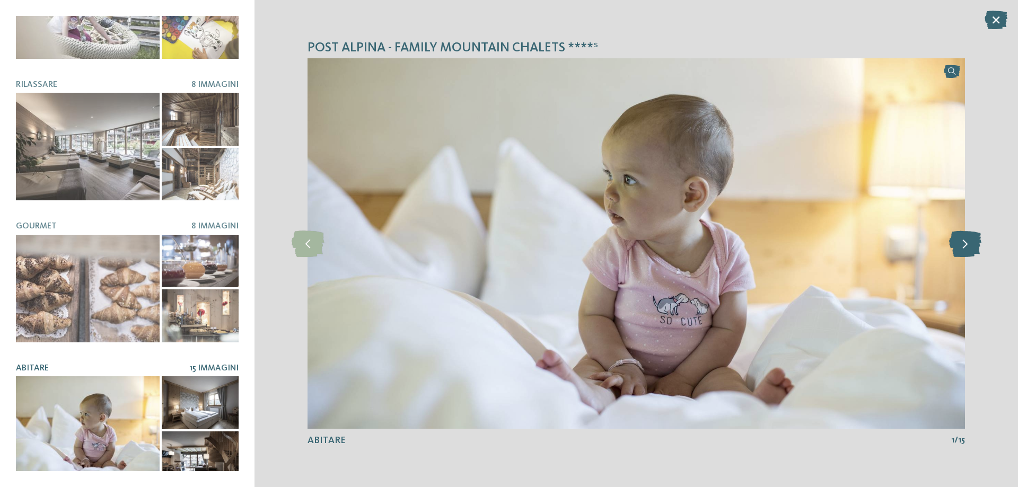
click at [959, 245] on icon at bounding box center [965, 244] width 32 height 27
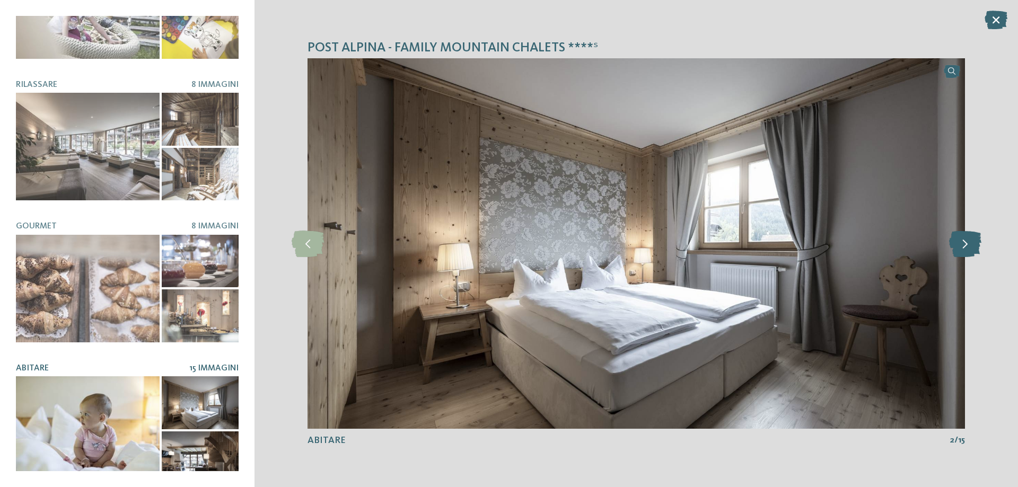
click at [959, 245] on icon at bounding box center [965, 244] width 32 height 27
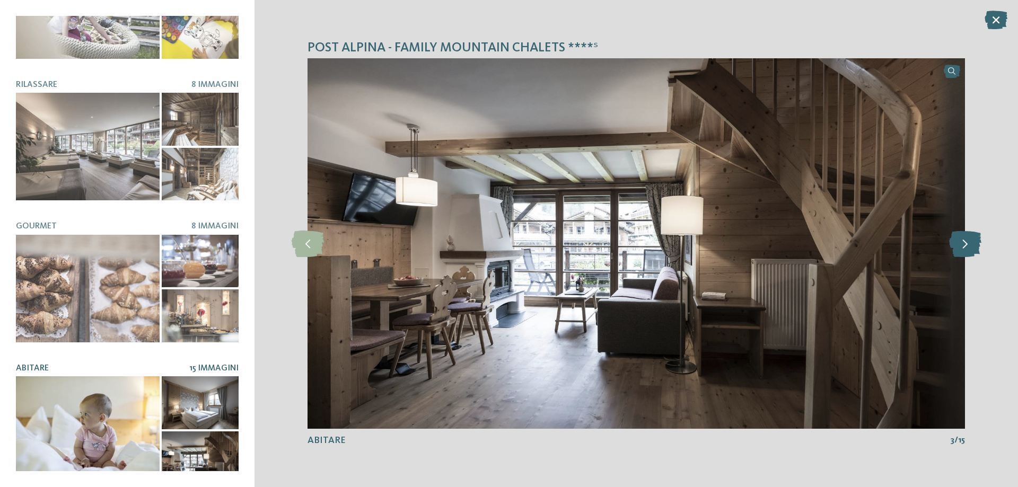
click at [959, 245] on icon at bounding box center [965, 244] width 32 height 27
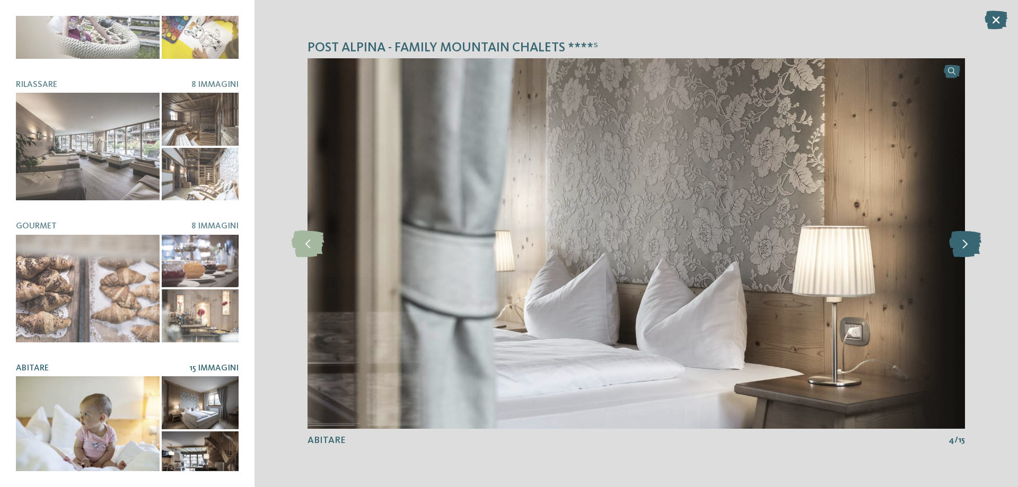
click at [959, 245] on icon at bounding box center [965, 244] width 32 height 27
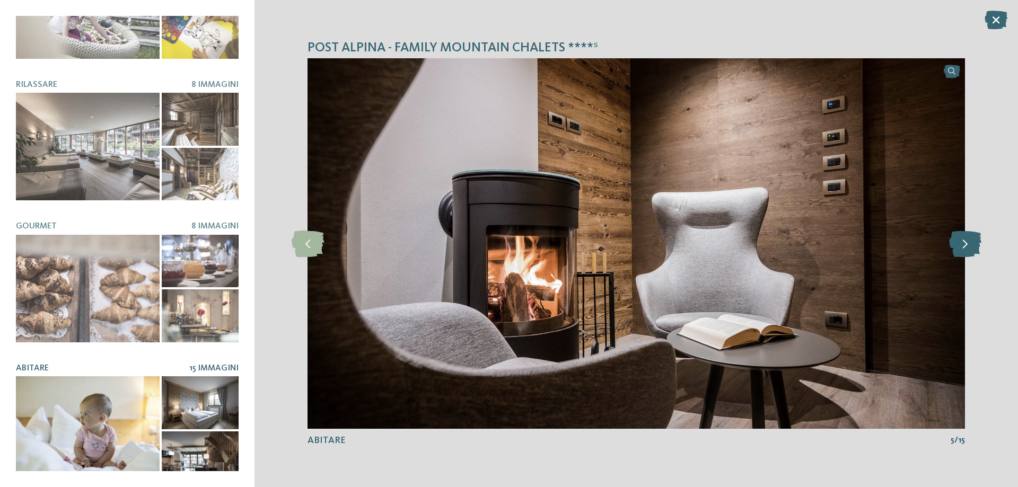
click at [959, 245] on icon at bounding box center [965, 244] width 32 height 27
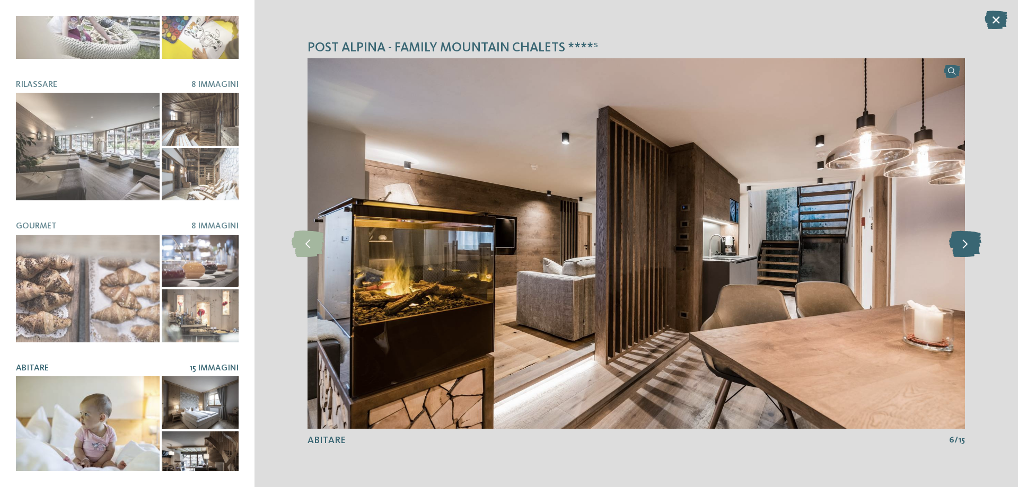
click at [959, 245] on icon at bounding box center [965, 244] width 32 height 27
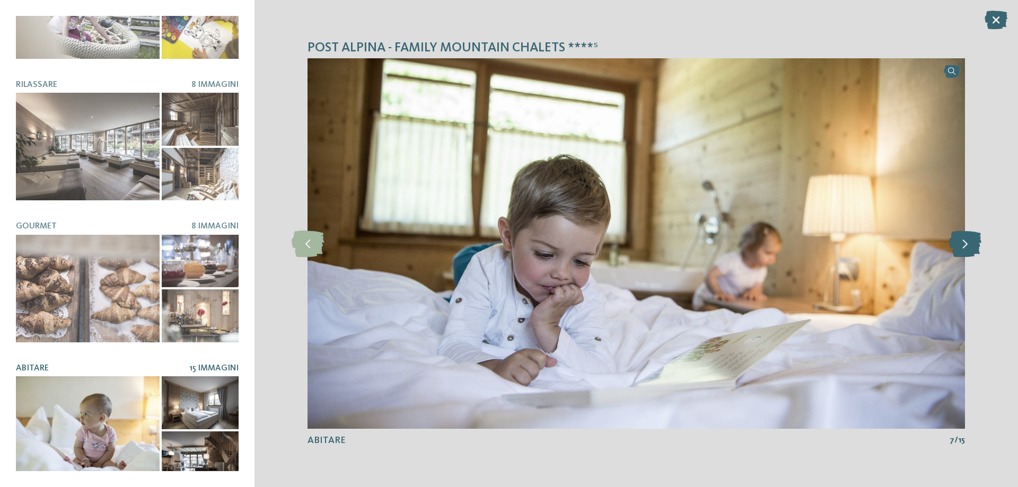
click at [959, 245] on icon at bounding box center [965, 244] width 32 height 27
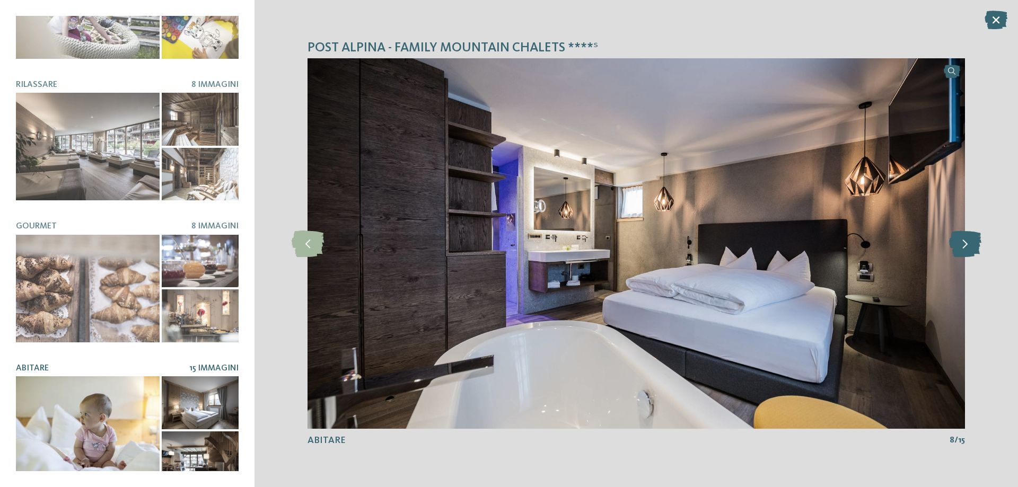
click at [959, 245] on icon at bounding box center [965, 244] width 32 height 27
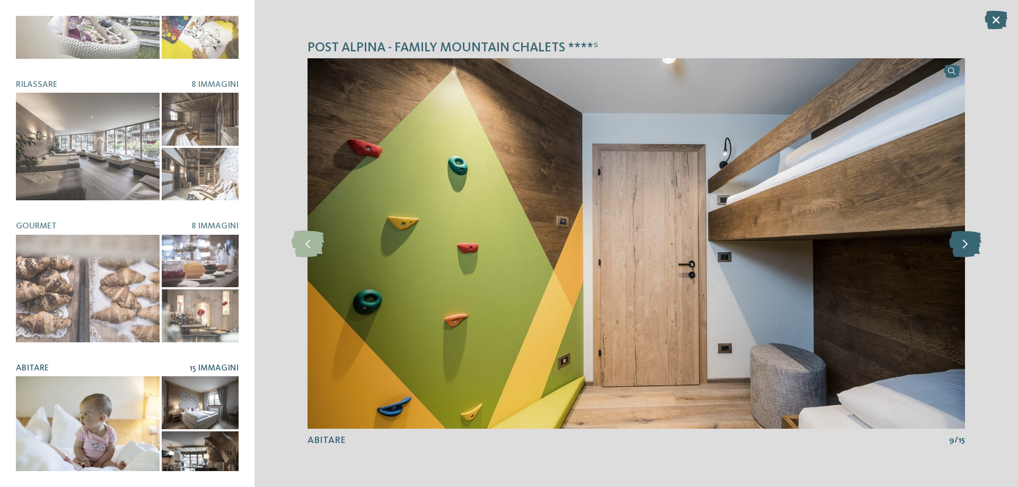
click at [959, 245] on icon at bounding box center [965, 244] width 32 height 27
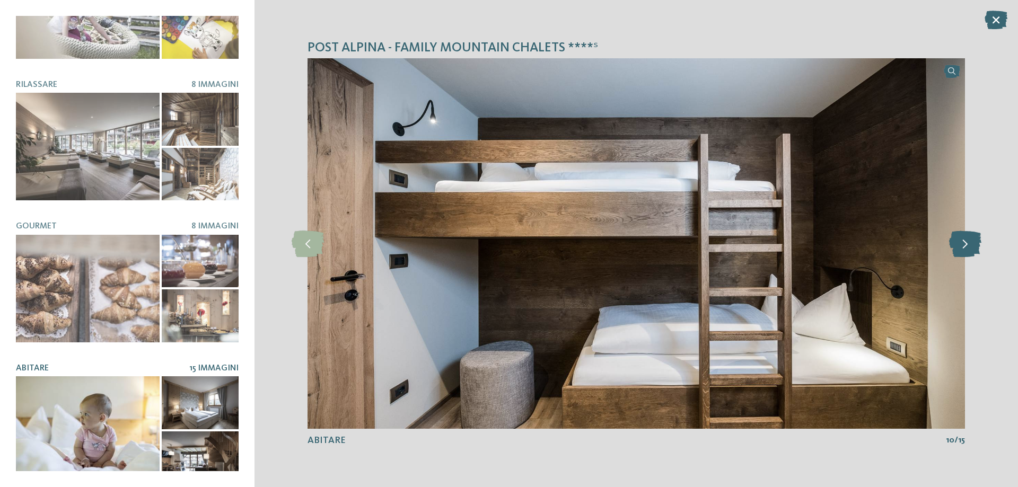
click at [959, 245] on icon at bounding box center [965, 244] width 32 height 27
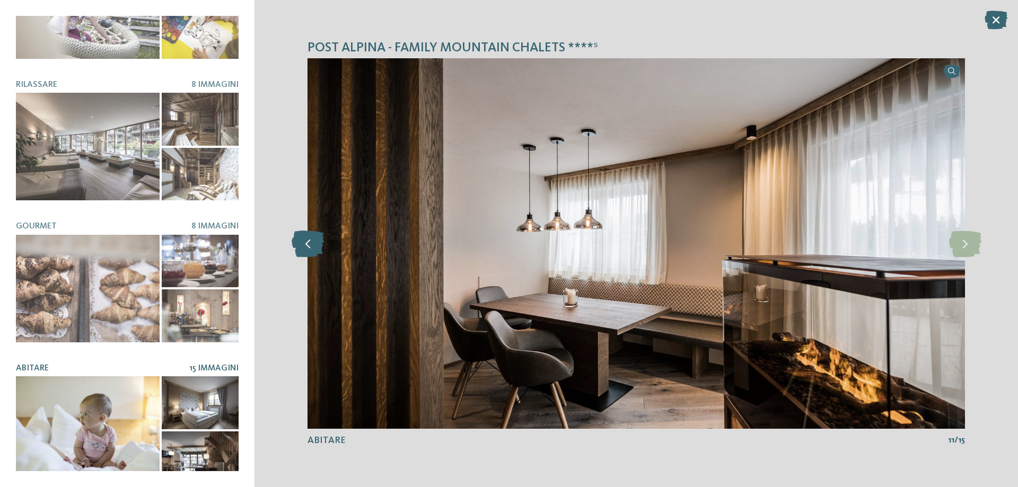
click at [296, 247] on icon at bounding box center [308, 244] width 32 height 27
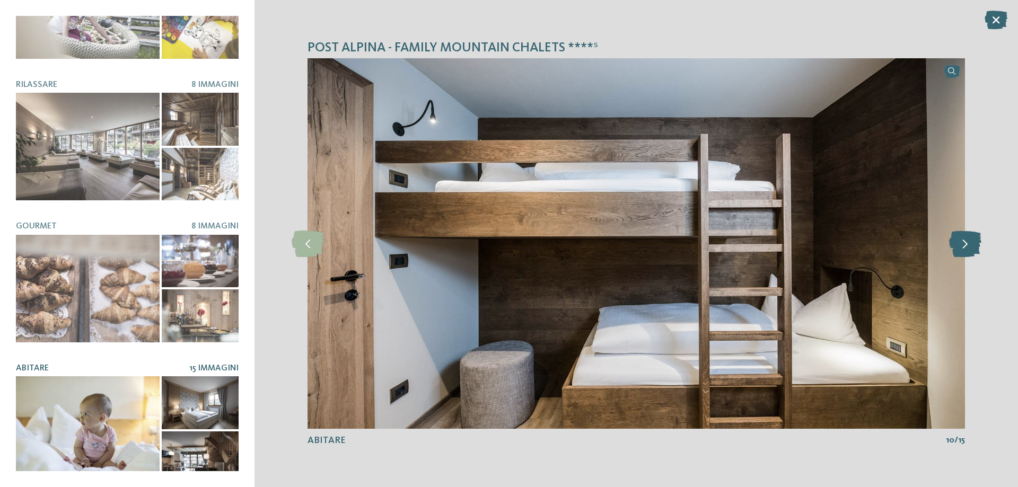
click at [961, 238] on icon at bounding box center [965, 244] width 32 height 27
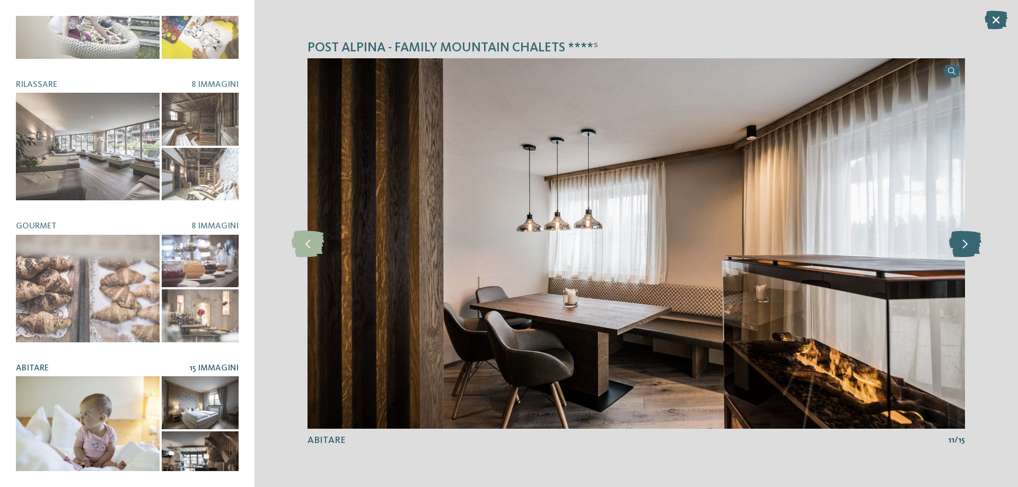
click at [961, 238] on icon at bounding box center [965, 244] width 32 height 27
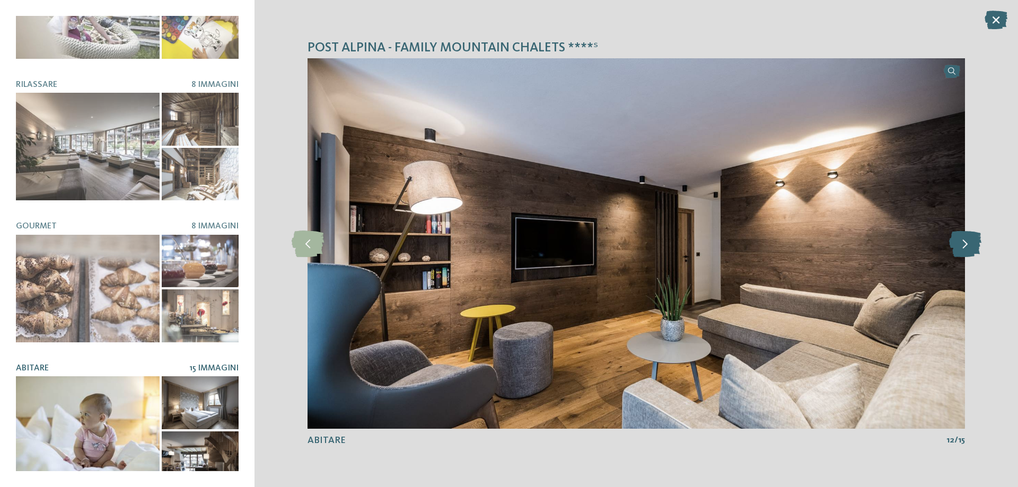
click at [961, 238] on icon at bounding box center [965, 244] width 32 height 27
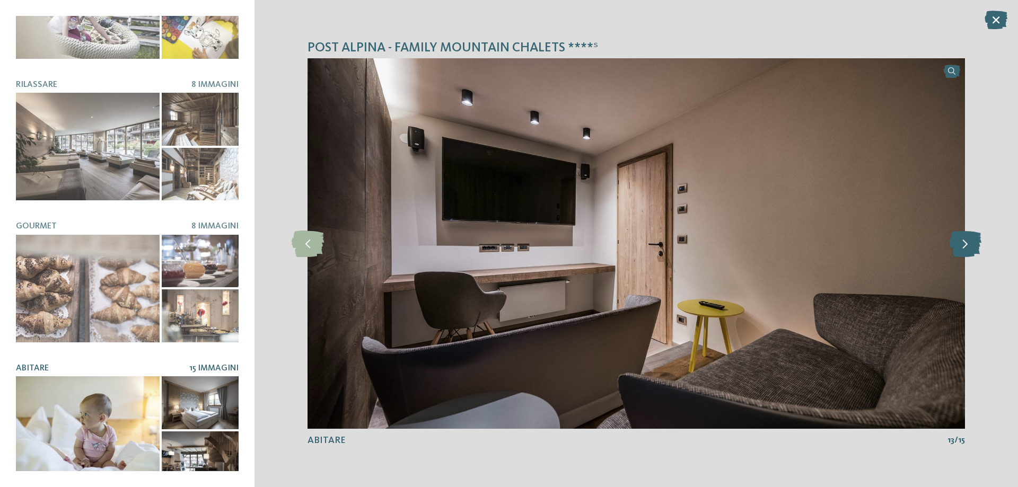
click at [961, 238] on icon at bounding box center [965, 244] width 32 height 27
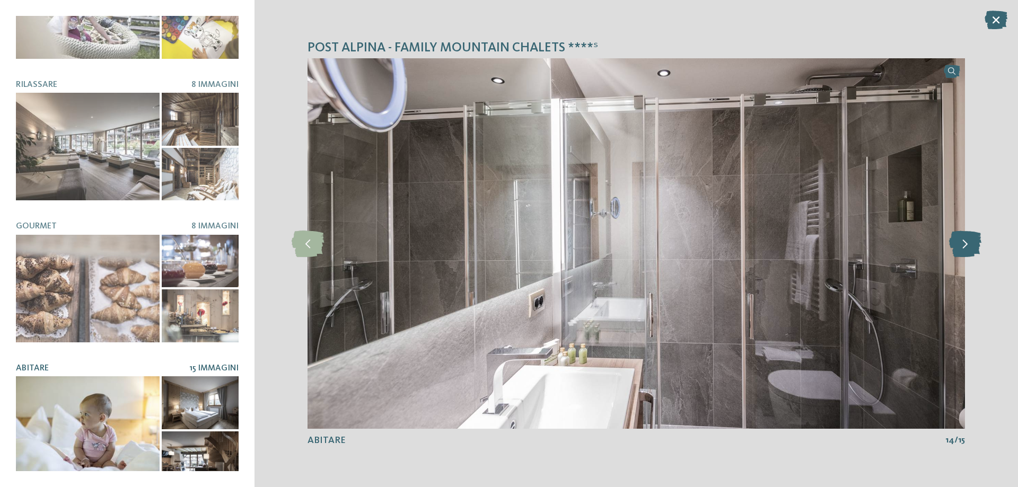
click at [961, 238] on icon at bounding box center [965, 244] width 32 height 27
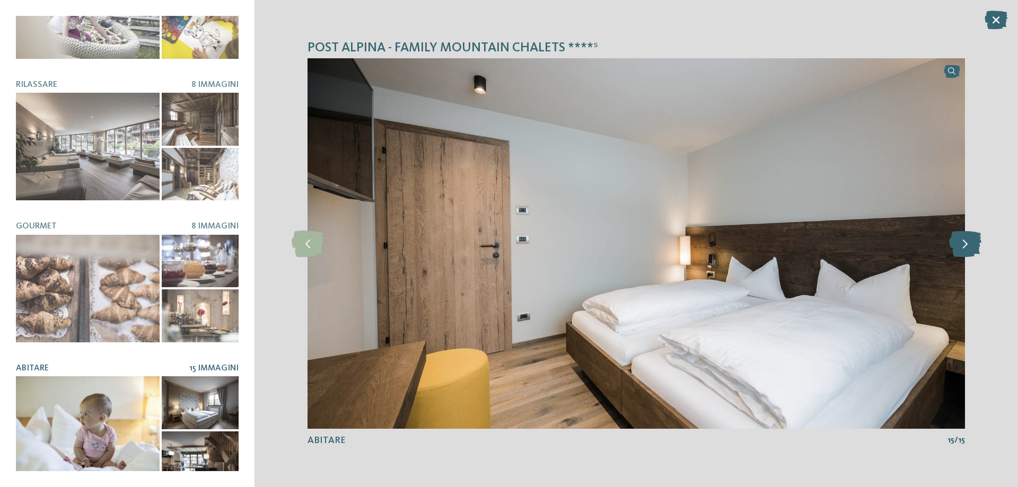
click at [961, 238] on icon at bounding box center [965, 244] width 32 height 27
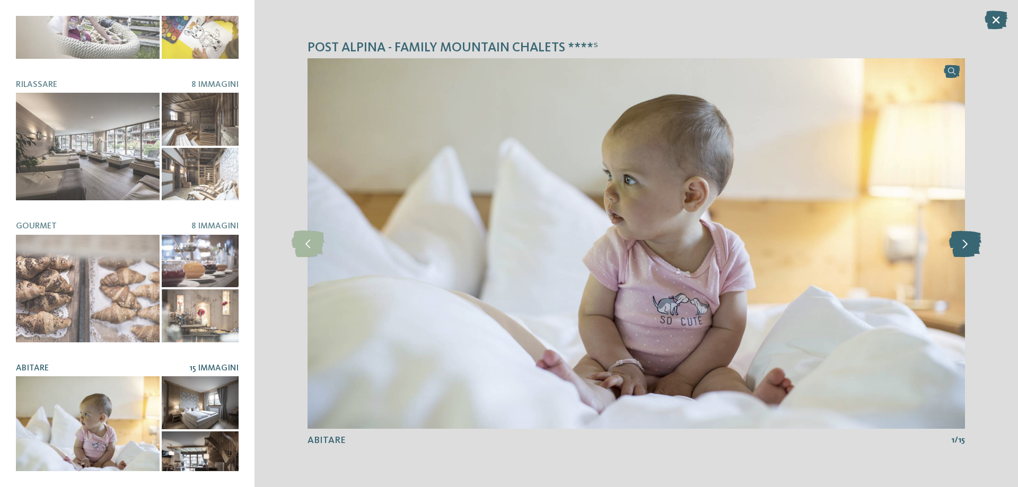
click at [961, 238] on icon at bounding box center [965, 244] width 32 height 27
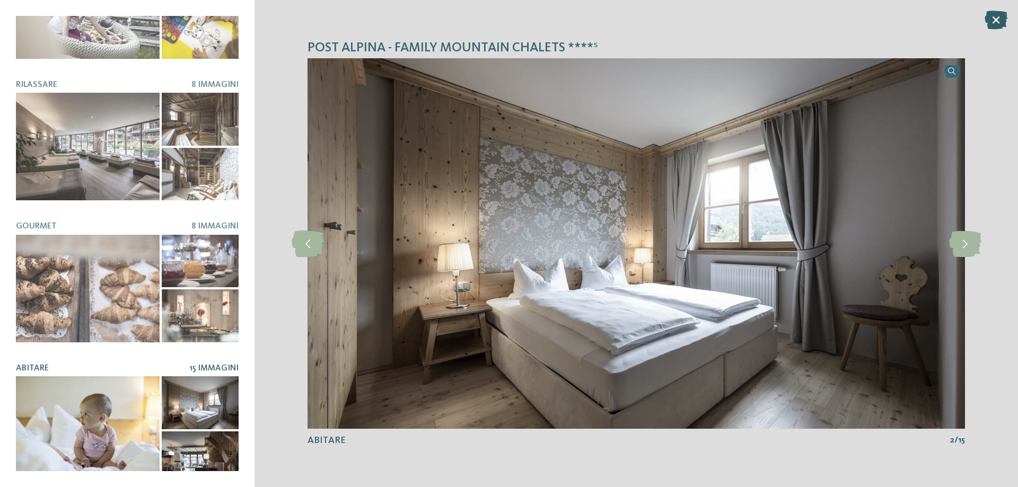
click at [996, 15] on icon at bounding box center [996, 20] width 23 height 19
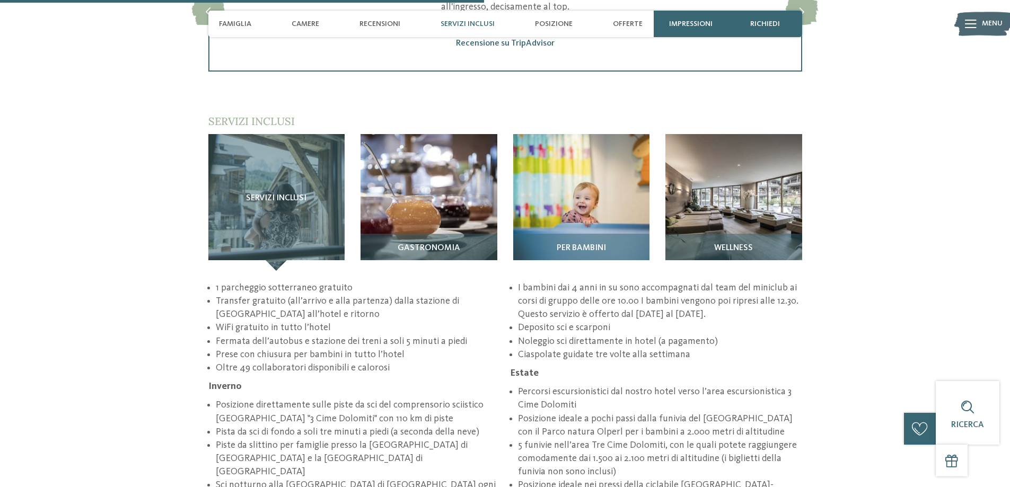
scroll to position [1538, 0]
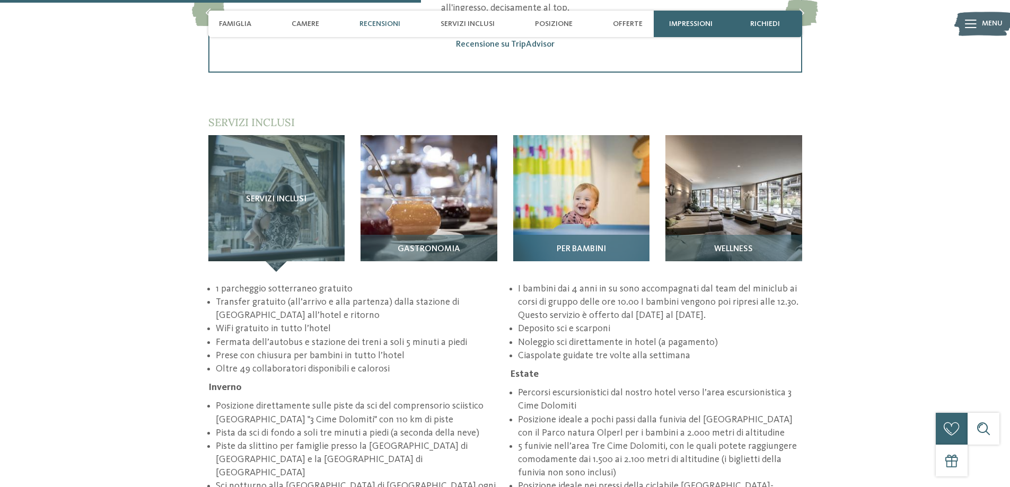
click at [599, 193] on img at bounding box center [581, 203] width 137 height 137
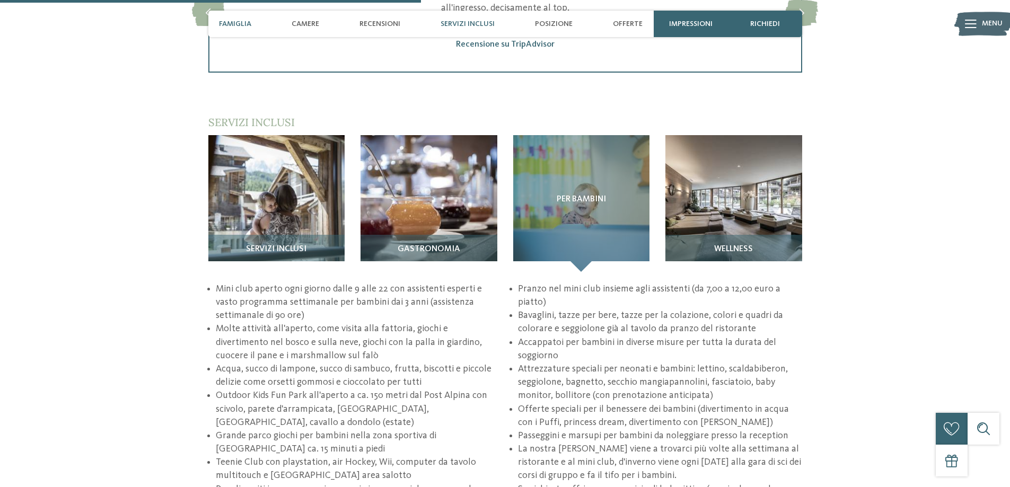
click at [243, 22] on span "Famiglia" at bounding box center [235, 24] width 32 height 9
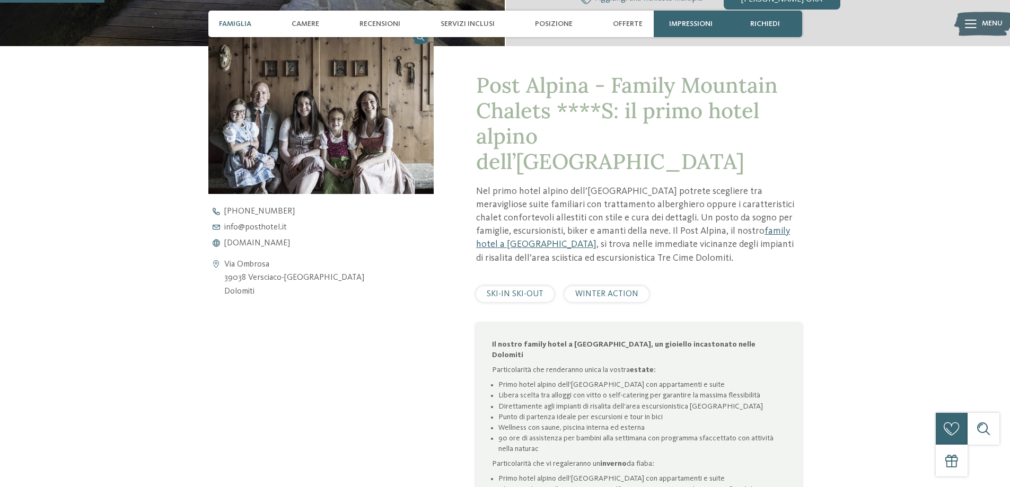
scroll to position [373, 0]
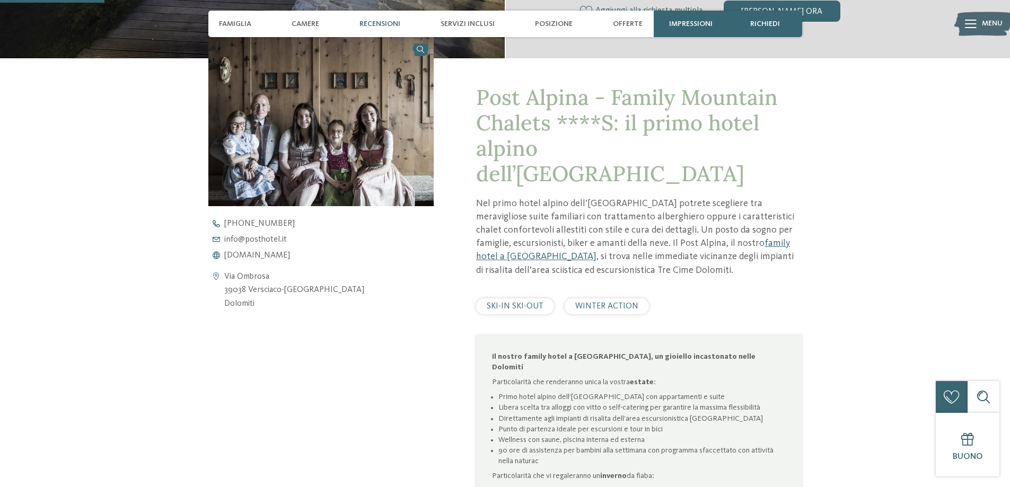
click at [389, 21] on span "Recensioni" at bounding box center [380, 24] width 41 height 9
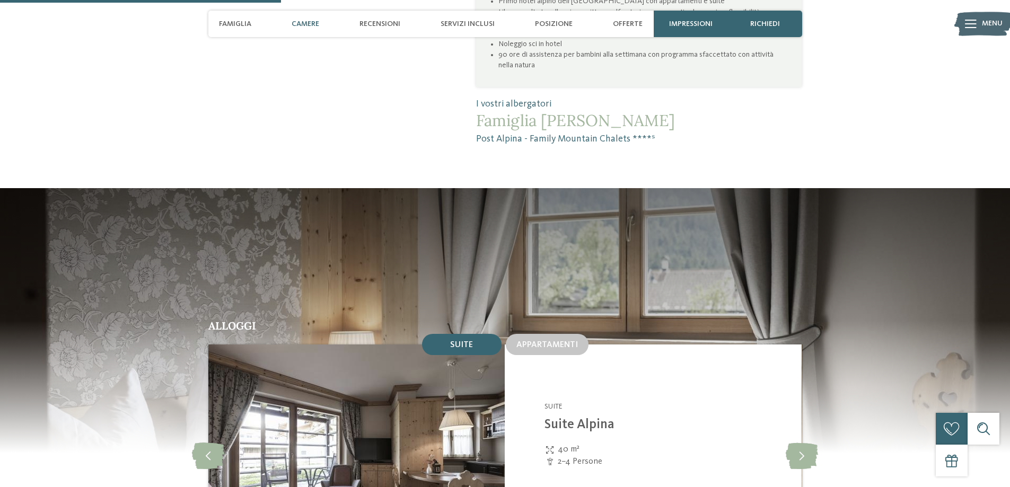
scroll to position [1007, 0]
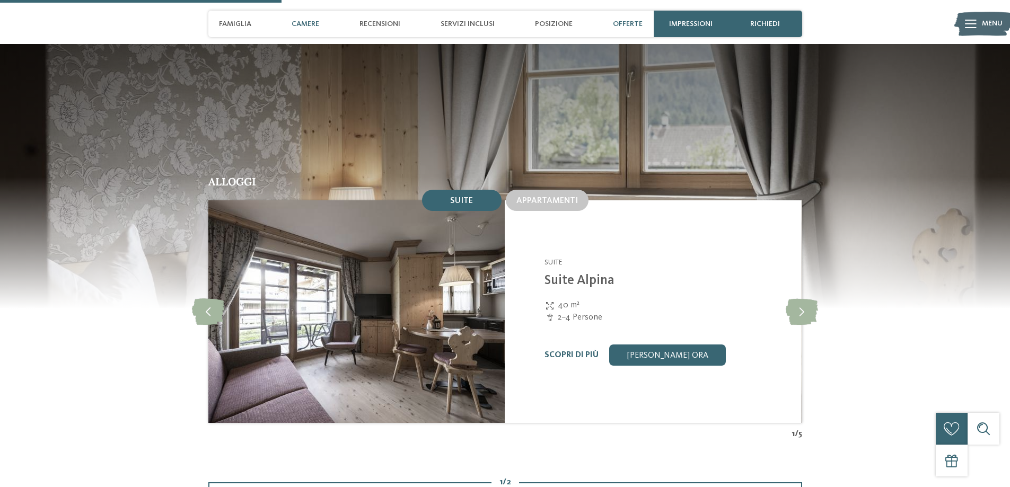
click at [618, 24] on span "Offerte" at bounding box center [628, 24] width 30 height 9
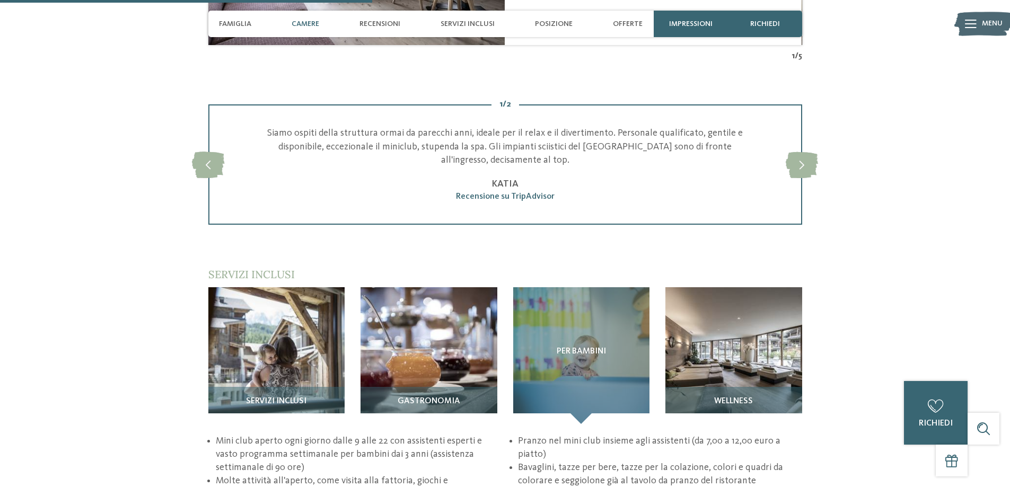
scroll to position [1292, 0]
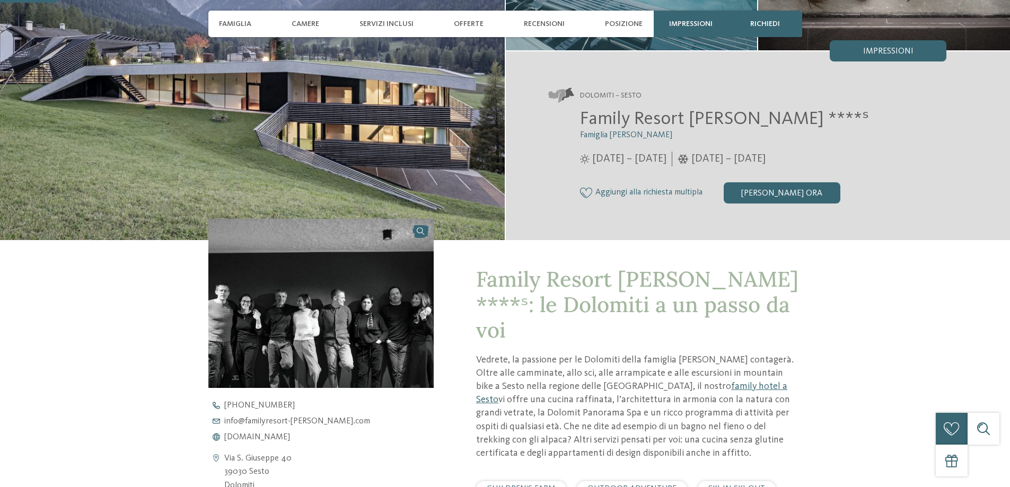
scroll to position [212, 0]
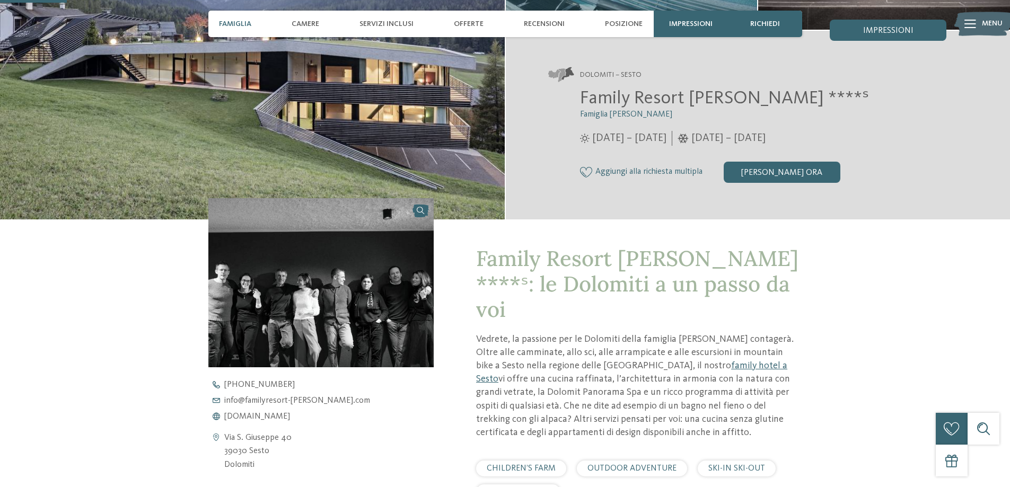
click at [234, 22] on span "Famiglia" at bounding box center [235, 24] width 32 height 9
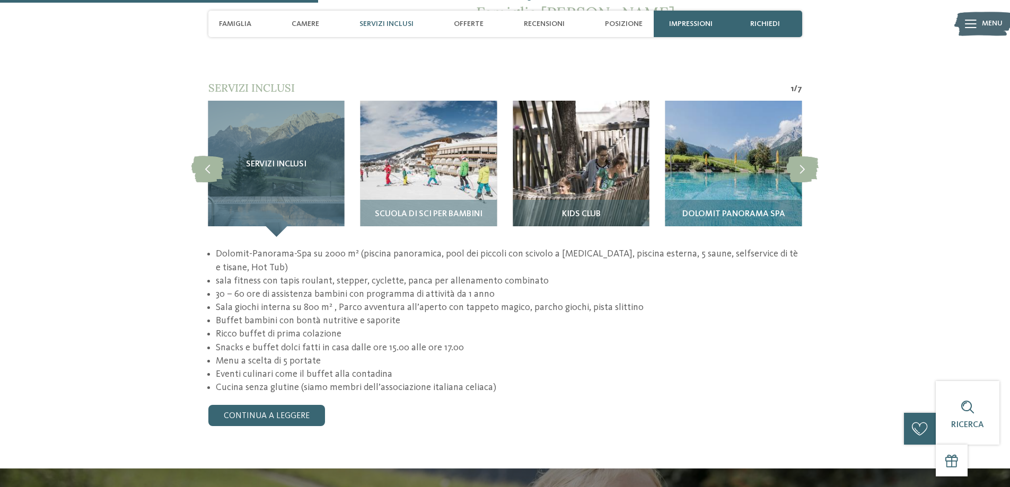
scroll to position [1010, 0]
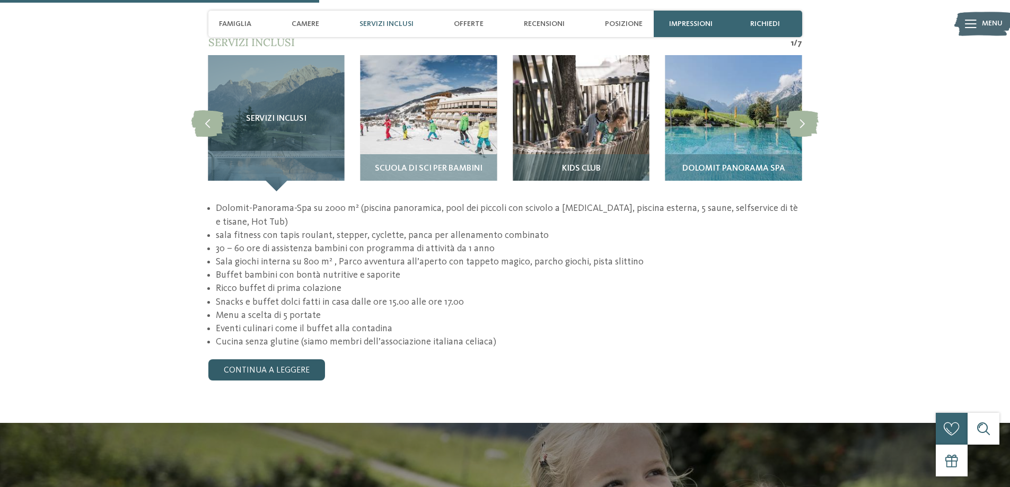
click at [283, 360] on link "continua a leggere" at bounding box center [266, 370] width 117 height 21
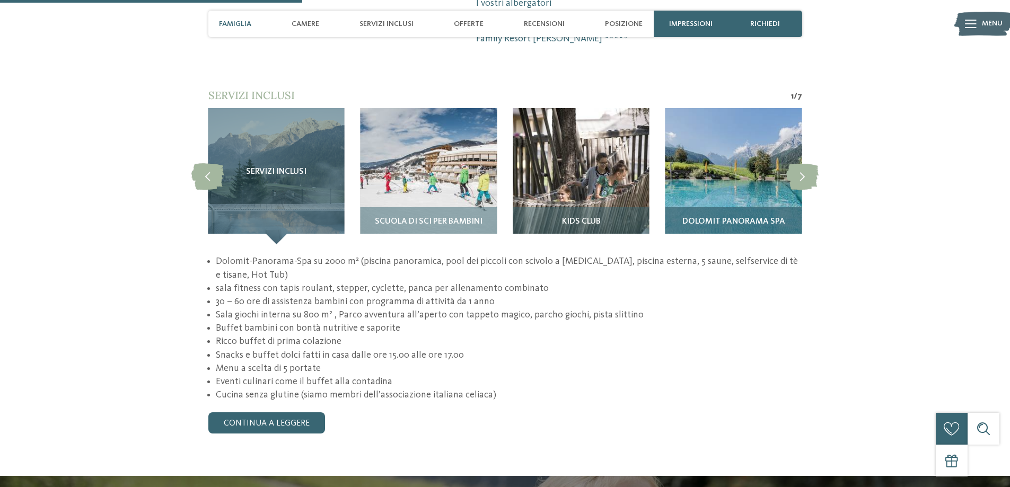
click at [699, 152] on img at bounding box center [733, 176] width 136 height 136
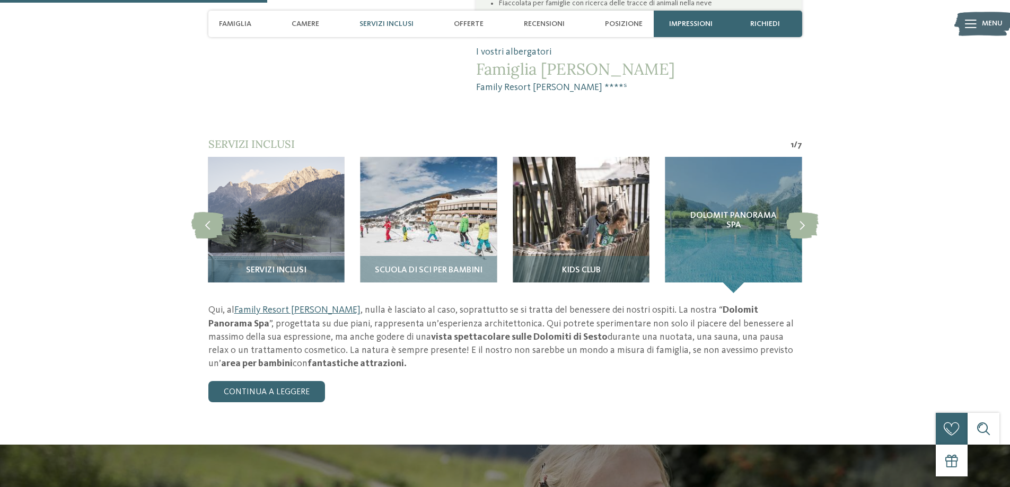
scroll to position [954, 0]
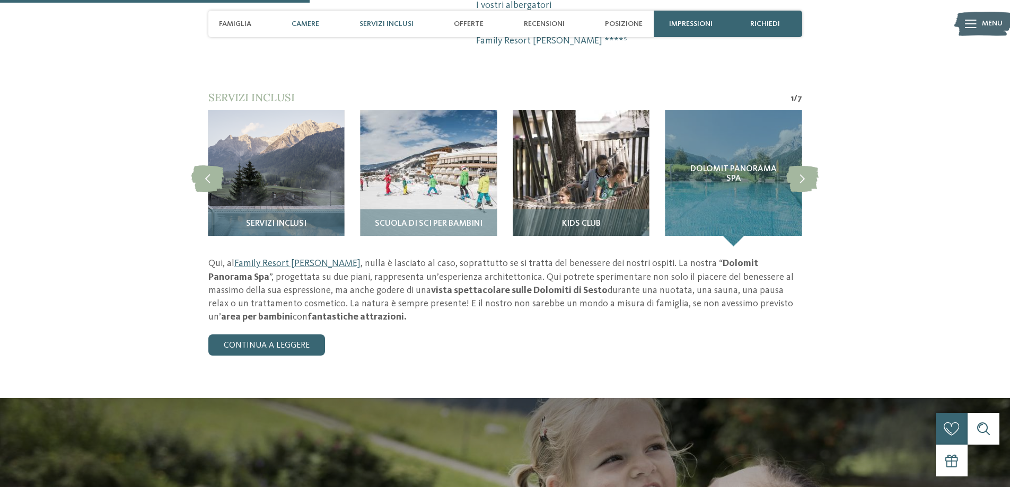
click at [314, 23] on span "Camere" at bounding box center [306, 24] width 28 height 9
click at [307, 22] on span "Camere" at bounding box center [306, 24] width 28 height 9
drag, startPoint x: 475, startPoint y: 20, endPoint x: 529, endPoint y: 22, distance: 54.1
click at [477, 20] on span "Offerte" at bounding box center [469, 24] width 30 height 9
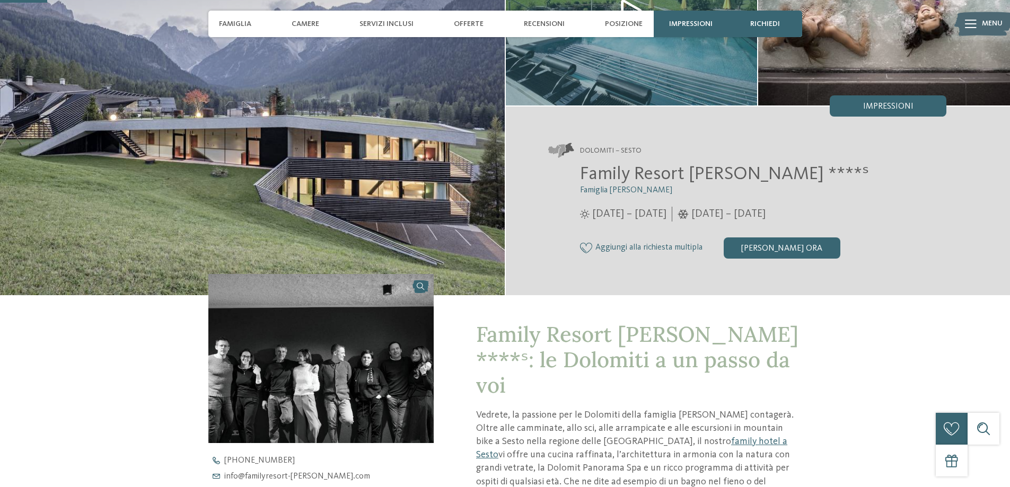
scroll to position [159, 0]
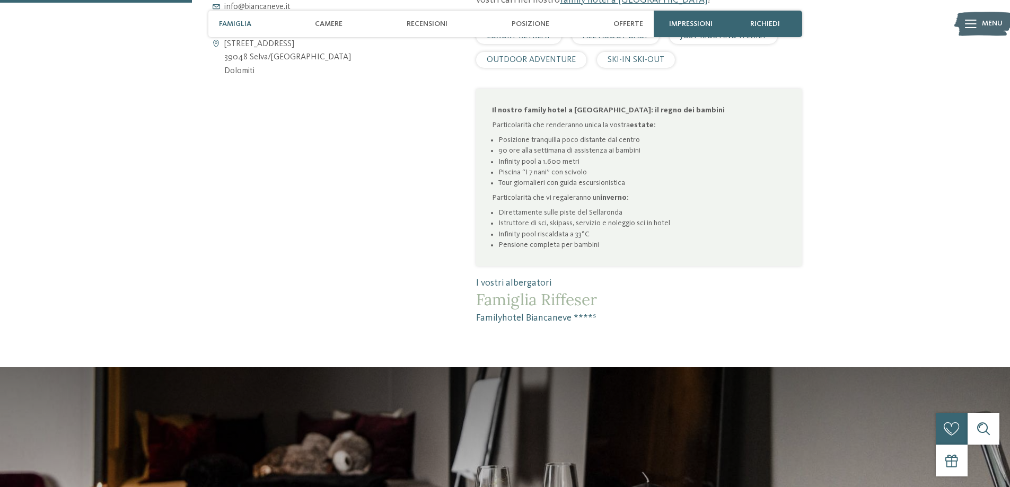
scroll to position [636, 0]
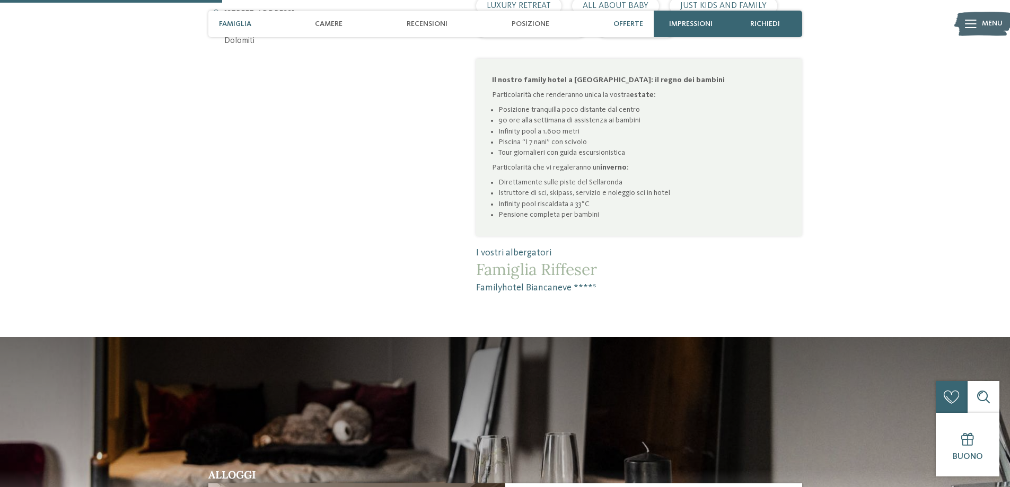
click at [635, 21] on span "Offerte" at bounding box center [628, 24] width 30 height 9
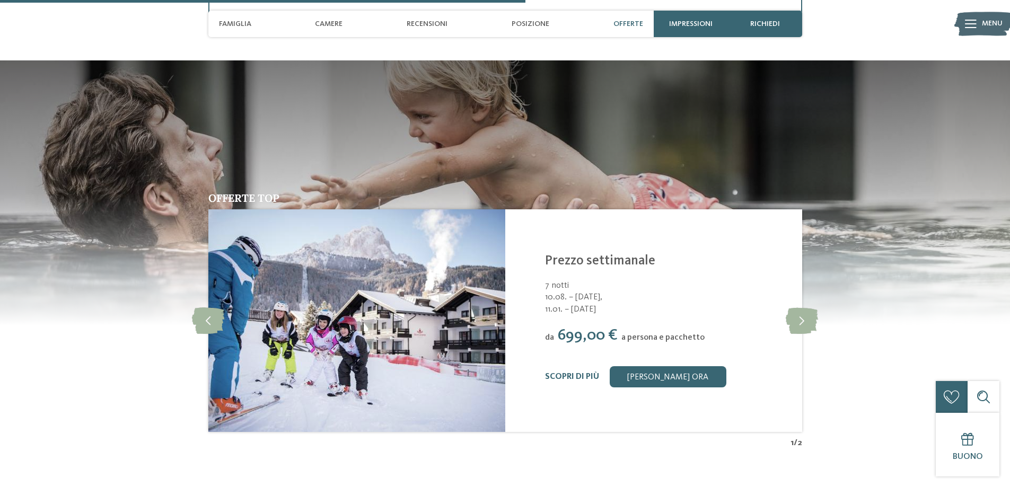
scroll to position [1507, 0]
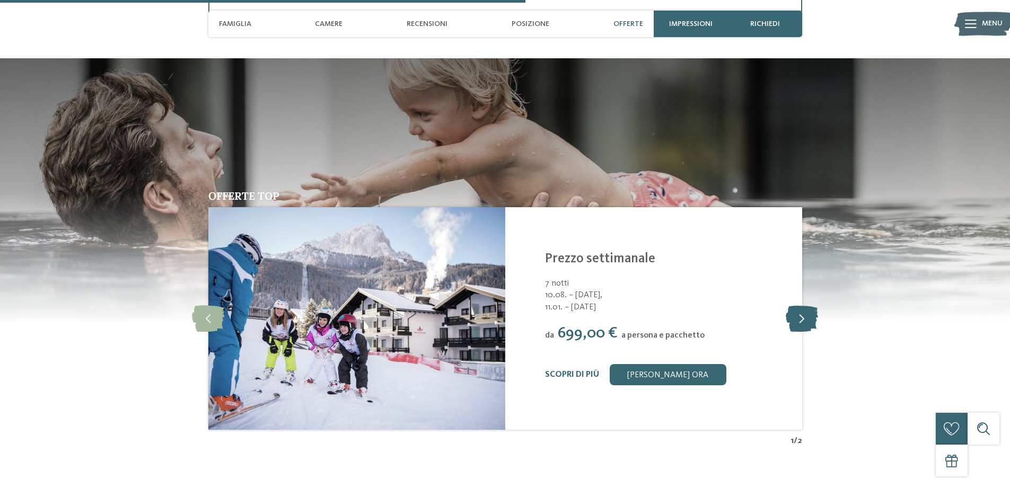
click at [800, 319] on icon at bounding box center [802, 318] width 32 height 27
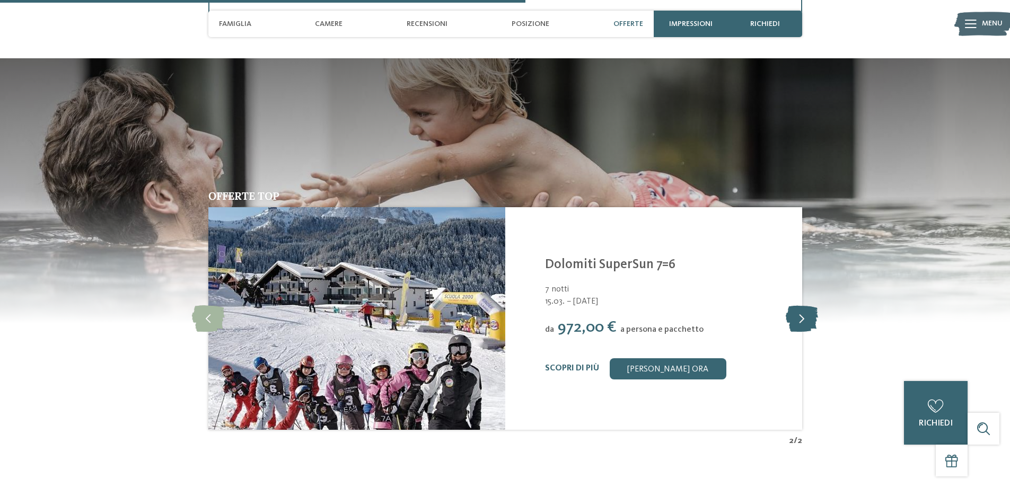
click at [802, 318] on icon at bounding box center [802, 318] width 32 height 27
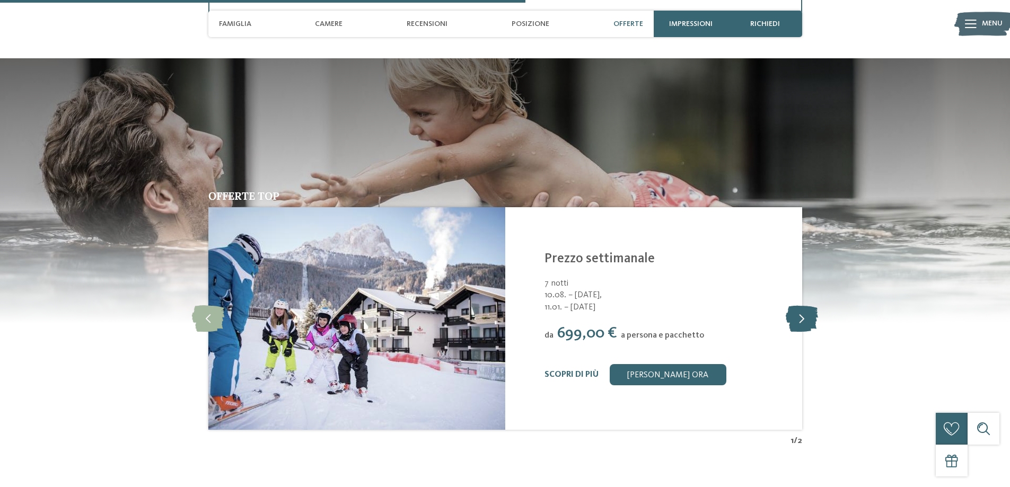
click at [802, 318] on icon at bounding box center [802, 318] width 32 height 27
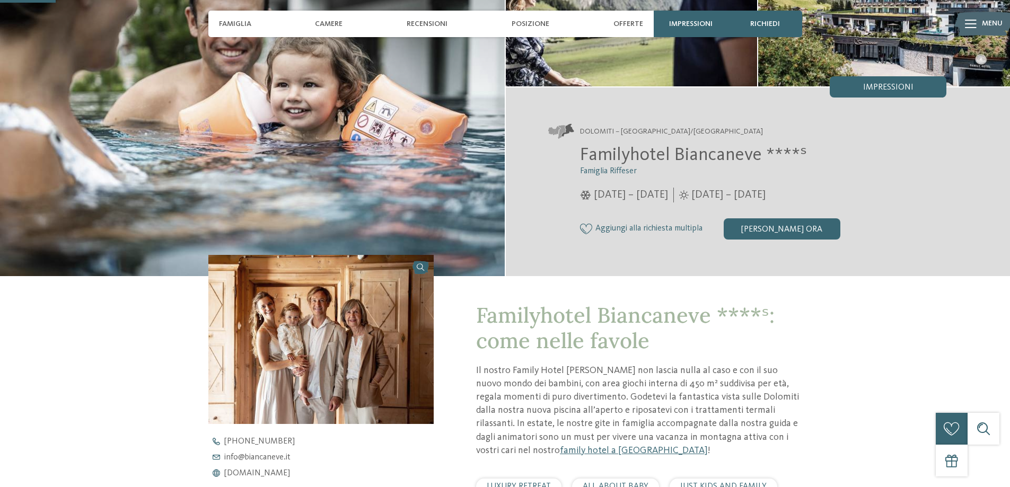
scroll to position [159, 0]
